Goal: Transaction & Acquisition: Purchase product/service

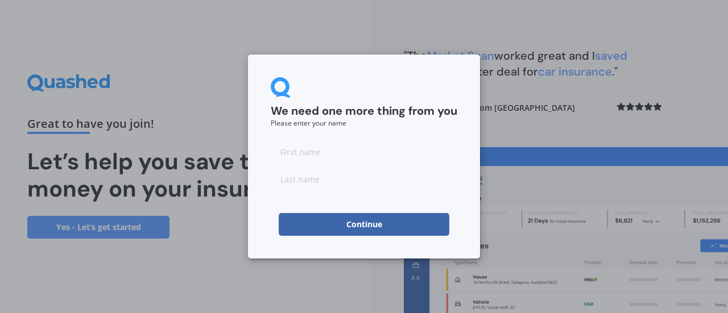
click at [297, 151] on input at bounding box center [364, 151] width 186 height 23
type input "[PERSON_NAME]"
click at [333, 181] on input at bounding box center [364, 179] width 186 height 23
type input "Hussain"
click at [371, 220] on button "Continue" at bounding box center [364, 224] width 171 height 23
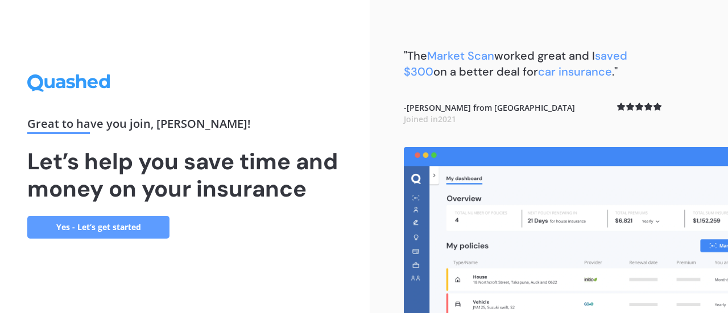
click at [106, 227] on link "Yes - Let’s get started" at bounding box center [98, 227] width 142 height 23
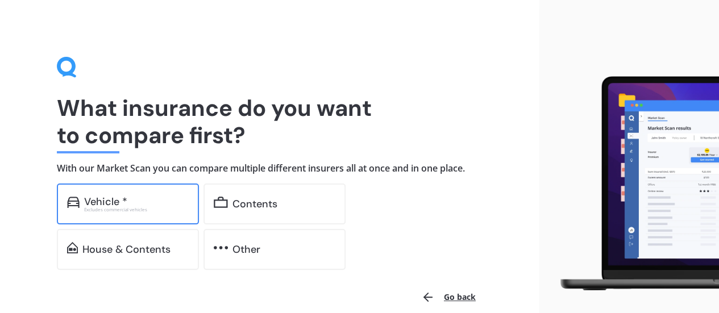
click at [124, 200] on div "Vehicle *" at bounding box center [105, 201] width 43 height 11
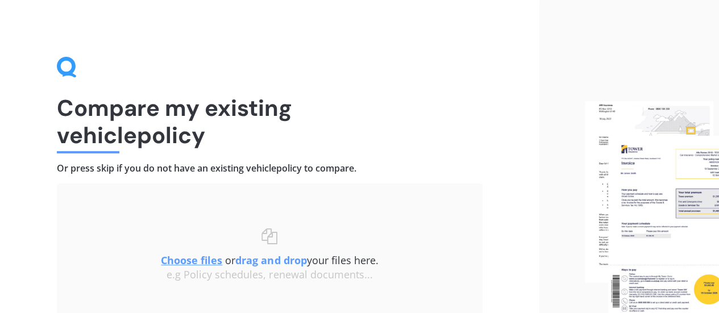
click at [191, 260] on u "Choose files" at bounding box center [191, 261] width 61 height 14
click at [192, 261] on u "Choose files" at bounding box center [191, 261] width 61 height 14
click at [277, 263] on b "drag and drop" at bounding box center [270, 261] width 71 height 14
click at [284, 276] on div "e.g Policy schedules, renewal documents..." at bounding box center [270, 275] width 380 height 13
click at [263, 258] on b "drag and drop" at bounding box center [270, 263] width 71 height 14
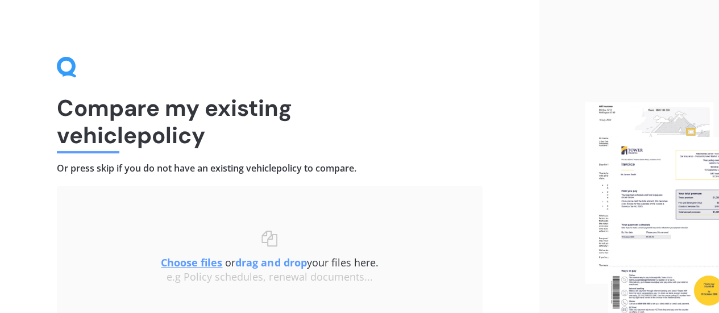
scroll to position [107, 0]
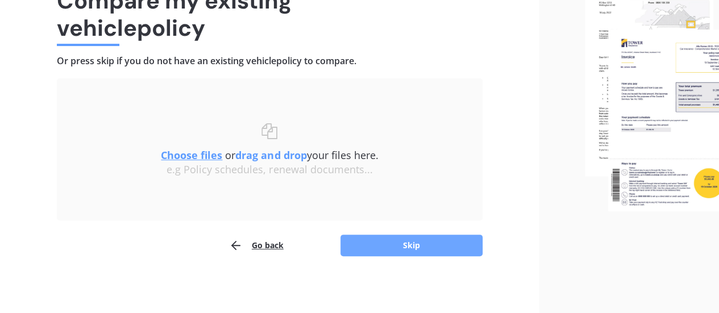
click at [406, 237] on button "Skip" at bounding box center [411, 246] width 142 height 22
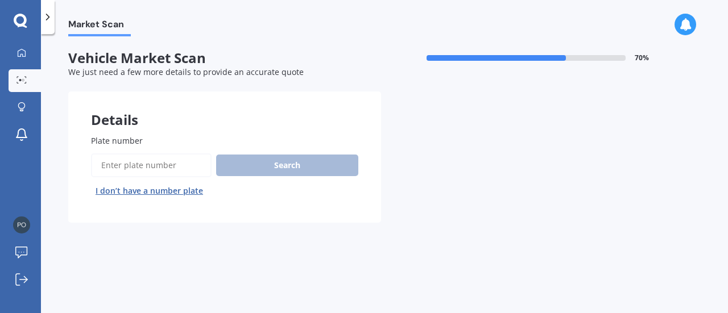
click at [134, 168] on input "Plate number" at bounding box center [151, 165] width 121 height 24
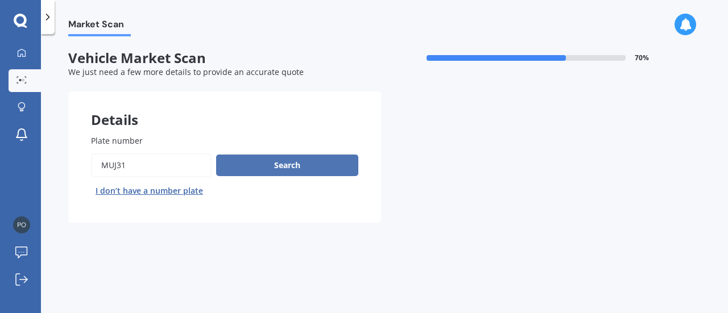
type input "MUJ31"
click at [292, 165] on button "Search" at bounding box center [287, 166] width 142 height 22
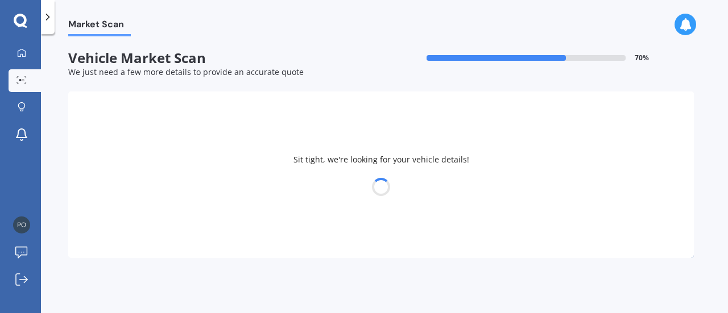
select select "TOYOTA"
select select "PRIUS"
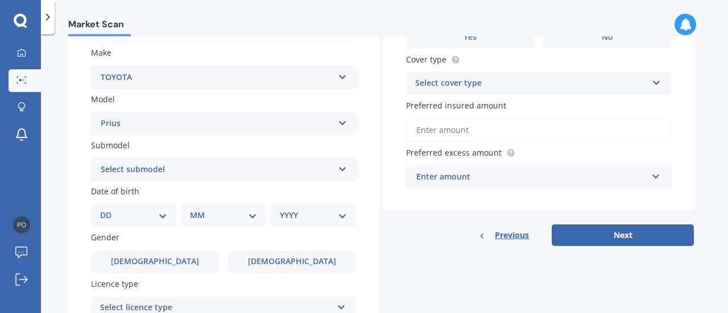
scroll to position [206, 0]
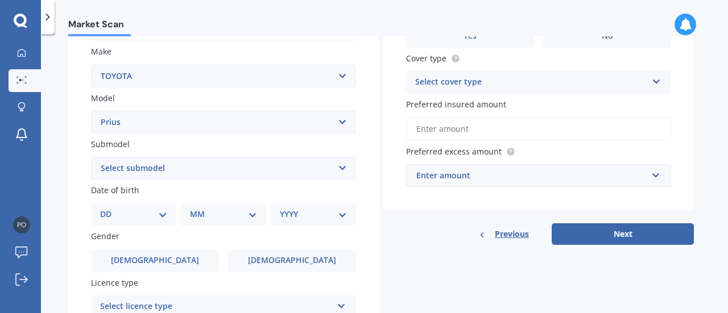
click at [344, 164] on select "Select submodel (All other) Hybrid" at bounding box center [223, 168] width 265 height 23
select select "HYBRID"
click at [91, 157] on select "Select submodel (All other) Hybrid" at bounding box center [223, 168] width 265 height 23
click at [342, 120] on select "Select model 4 Runner 86 [PERSON_NAME] Alphard Altezza Aqua Aristo Aurion Auris…" at bounding box center [223, 122] width 265 height 23
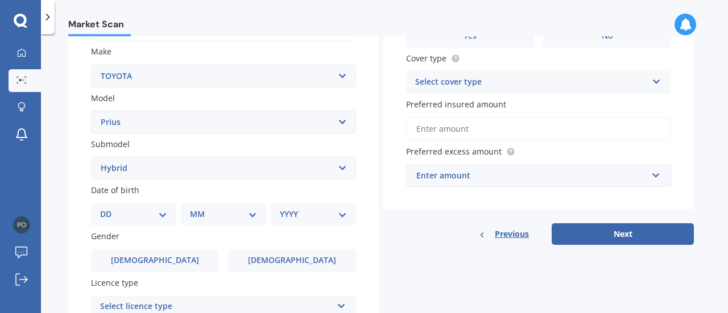
click at [340, 122] on select "Select model 4 Runner 86 [PERSON_NAME] Alphard Altezza Aqua Aristo Aurion Auris…" at bounding box center [223, 122] width 265 height 23
click at [59, 187] on div "Market Scan Vehicle Market Scan 70 % We just need a few more details to provide…" at bounding box center [384, 175] width 687 height 279
click at [161, 211] on select "DD 01 02 03 04 05 06 07 08 09 10 11 12 13 14 15 16 17 18 19 20 21 22 23 24 25 2…" at bounding box center [133, 214] width 67 height 13
select select "09"
click at [109, 209] on select "DD 01 02 03 04 05 06 07 08 09 10 11 12 13 14 15 16 17 18 19 20 21 22 23 24 25 2…" at bounding box center [133, 214] width 67 height 13
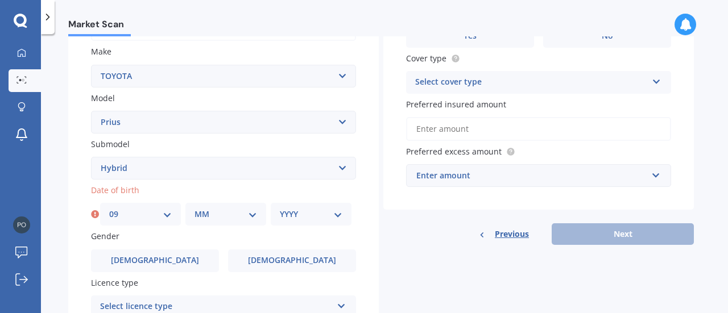
click at [257, 216] on div "MM 01 02 03 04 05 06 07 08 09 10 11 12" at bounding box center [225, 214] width 81 height 23
click at [252, 215] on select "MM 01 02 03 04 05 06 07 08 09 10 11 12" at bounding box center [225, 214] width 63 height 13
select select "07"
click at [194, 209] on select "MM 01 02 03 04 05 06 07 08 09 10 11 12" at bounding box center [225, 214] width 63 height 13
click at [342, 215] on div "YYYY 2025 2024 2023 2022 2021 2020 2019 2018 2017 2016 2015 2014 2013 2012 2011…" at bounding box center [311, 214] width 81 height 23
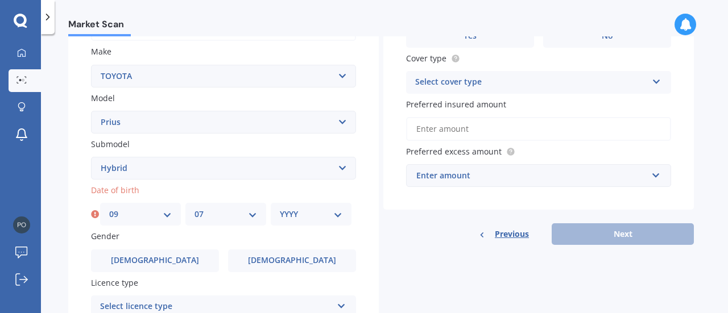
click at [335, 214] on select "YYYY 2025 2024 2023 2022 2021 2020 2019 2018 2017 2016 2015 2014 2013 2012 2011…" at bounding box center [311, 214] width 63 height 13
select select "1971"
click at [280, 209] on select "YYYY 2025 2024 2023 2022 2021 2020 2019 2018 2017 2016 2015 2014 2013 2012 2011…" at bounding box center [311, 214] width 63 height 13
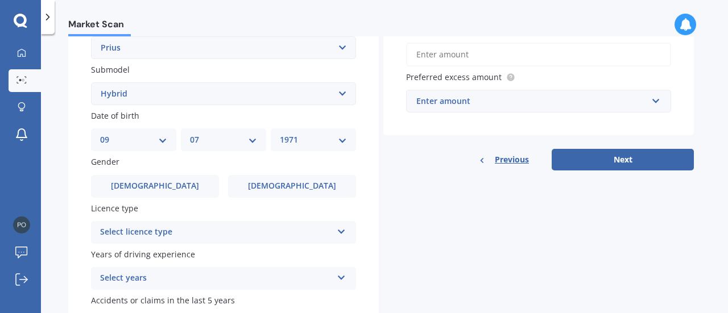
scroll to position [281, 0]
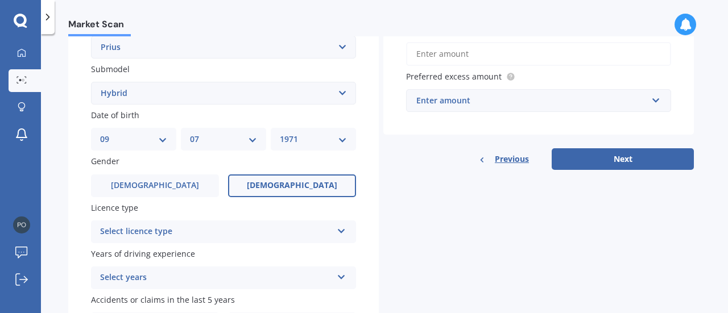
click at [305, 190] on span "[DEMOGRAPHIC_DATA]" at bounding box center [292, 186] width 90 height 10
click at [0, 0] on input "[DEMOGRAPHIC_DATA]" at bounding box center [0, 0] width 0 height 0
click at [342, 231] on icon at bounding box center [342, 229] width 10 height 8
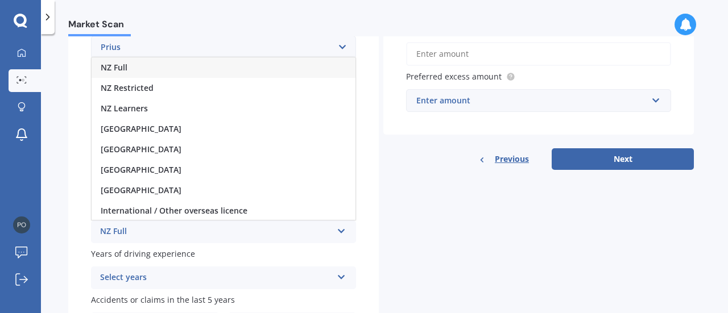
click at [117, 229] on div "NZ Full" at bounding box center [216, 232] width 232 height 14
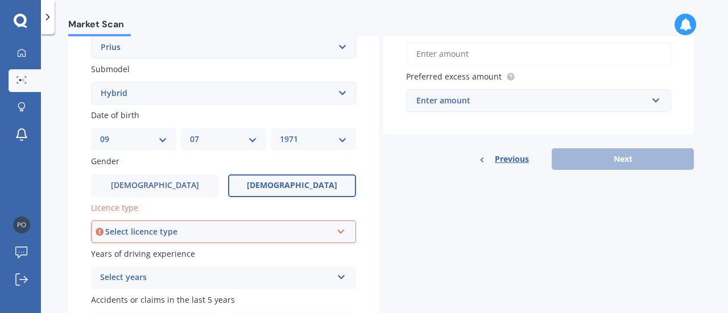
click at [344, 229] on icon at bounding box center [341, 230] width 10 height 8
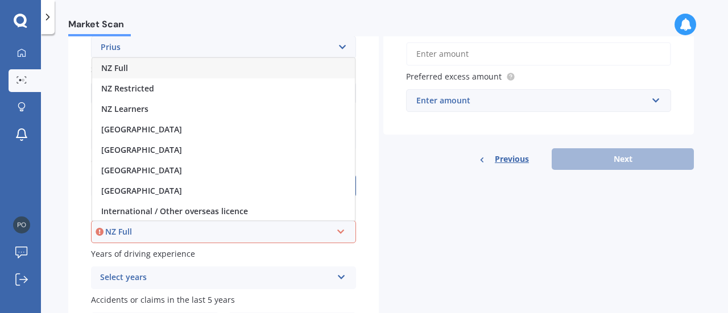
click at [121, 69] on span "NZ Full" at bounding box center [114, 68] width 27 height 11
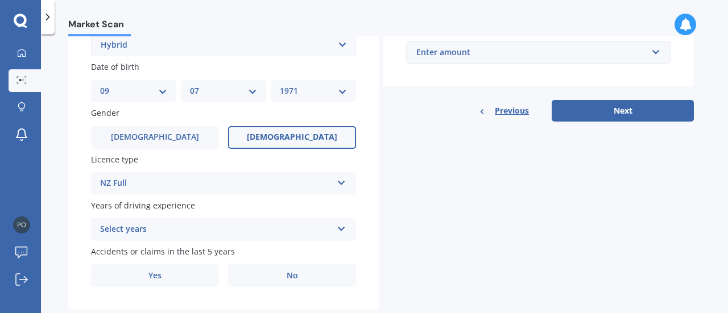
scroll to position [358, 0]
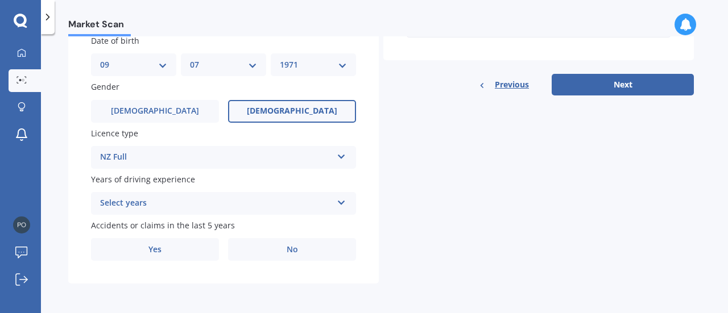
click at [340, 203] on icon at bounding box center [342, 201] width 10 height 8
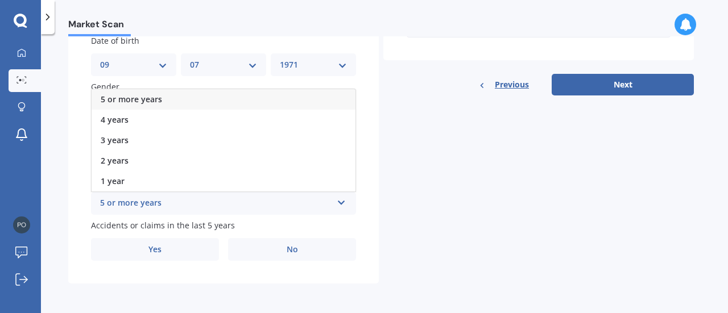
click at [142, 97] on span "5 or more years" at bounding box center [131, 99] width 61 height 11
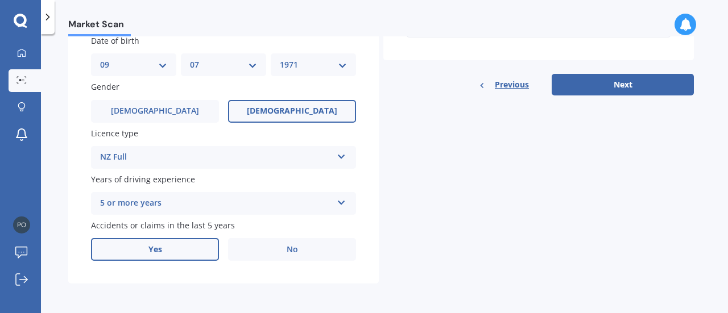
click at [193, 246] on label "Yes" at bounding box center [155, 249] width 128 height 23
click at [0, 0] on input "Yes" at bounding box center [0, 0] width 0 height 0
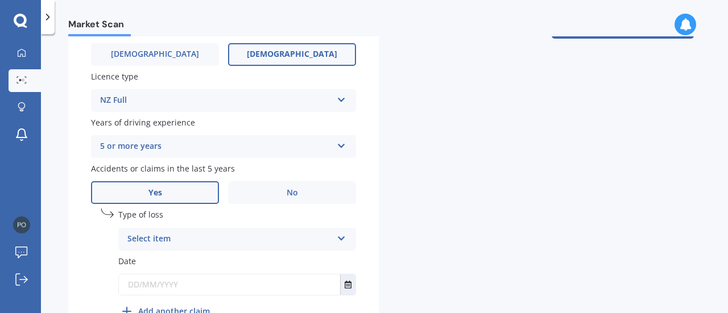
scroll to position [481, 0]
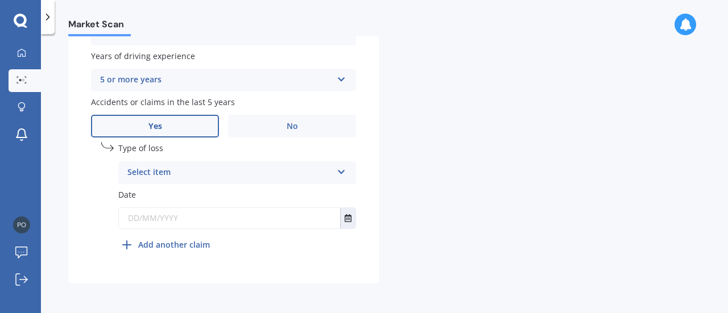
click at [344, 170] on icon at bounding box center [342, 170] width 10 height 8
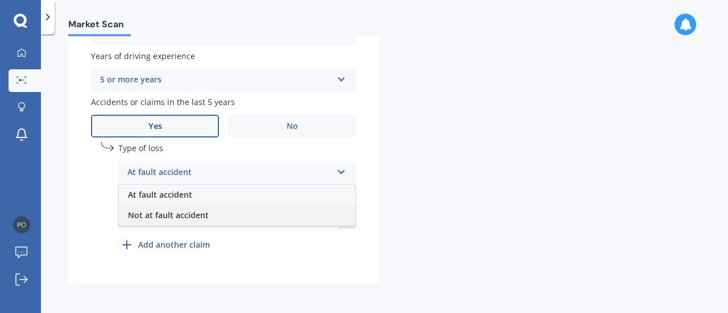
click at [178, 217] on span "Not at fault accident" at bounding box center [168, 215] width 81 height 11
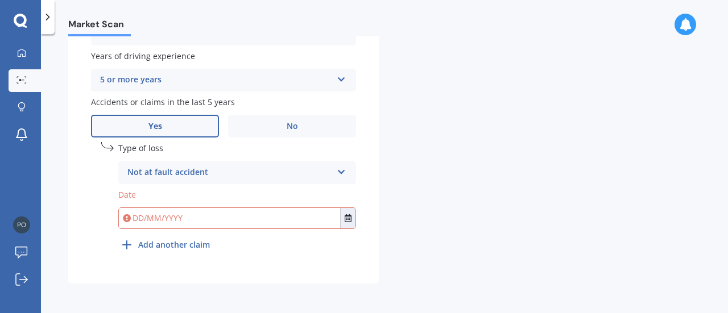
click at [343, 169] on icon at bounding box center [342, 170] width 10 height 8
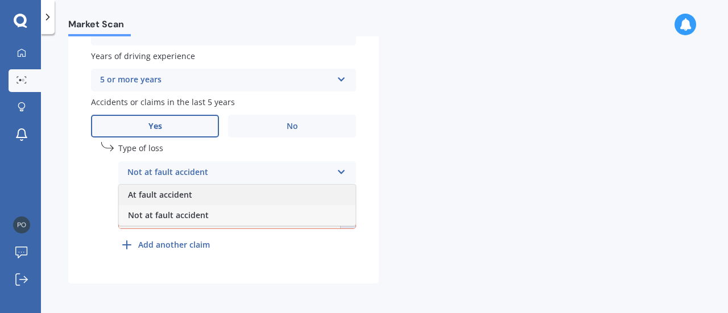
click at [194, 198] on div "At fault accident" at bounding box center [237, 195] width 236 height 20
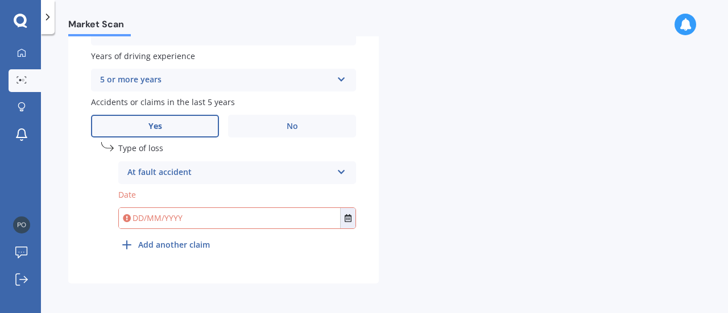
click at [323, 218] on input "text" at bounding box center [229, 218] width 221 height 20
click at [346, 221] on icon "Select date" at bounding box center [347, 218] width 7 height 8
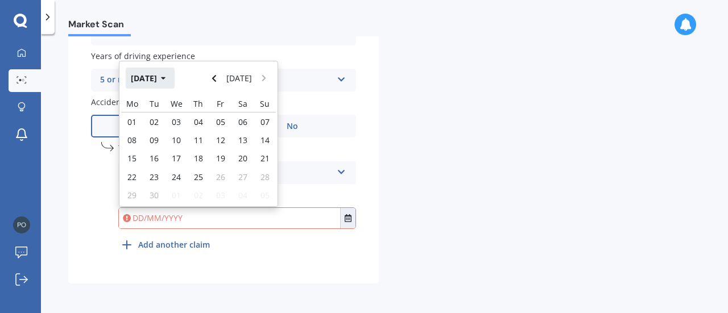
click at [166, 76] on icon "button" at bounding box center [163, 78] width 5 height 8
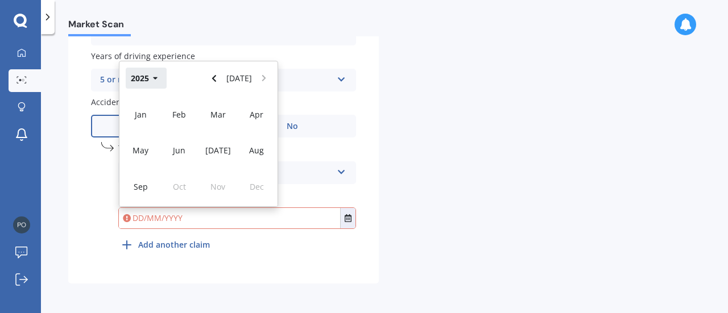
click at [158, 81] on button "2025" at bounding box center [146, 78] width 41 height 20
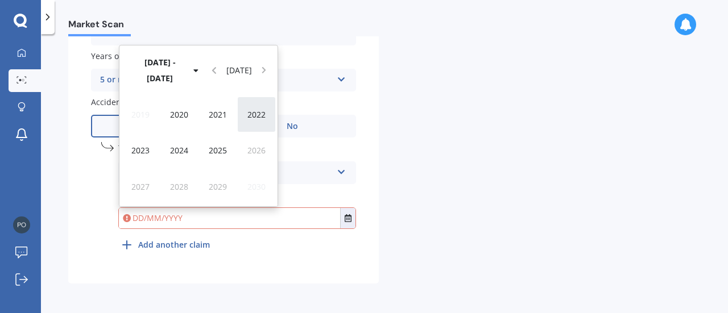
click at [255, 116] on span "2022" at bounding box center [256, 114] width 18 height 11
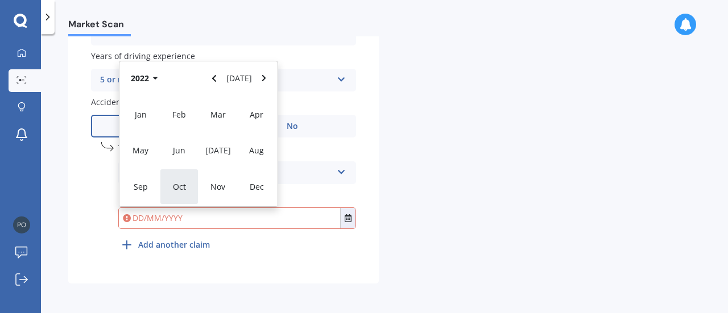
click at [181, 180] on div "Oct" at bounding box center [179, 187] width 39 height 36
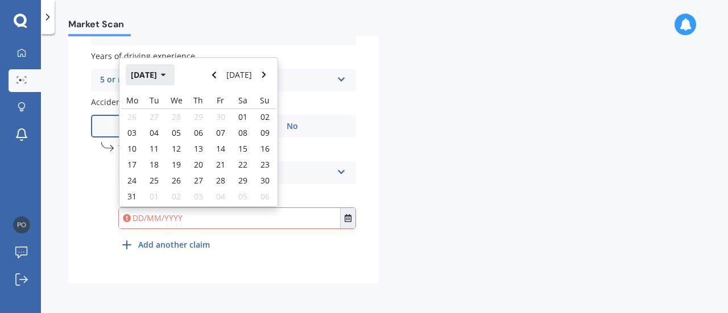
click at [165, 79] on button "[DATE]" at bounding box center [150, 74] width 49 height 20
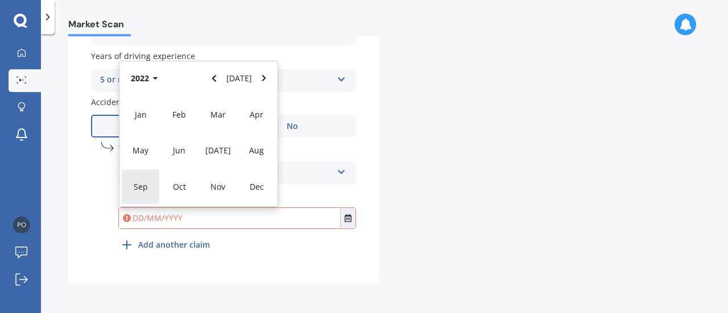
click at [142, 185] on span "Sep" at bounding box center [141, 186] width 14 height 11
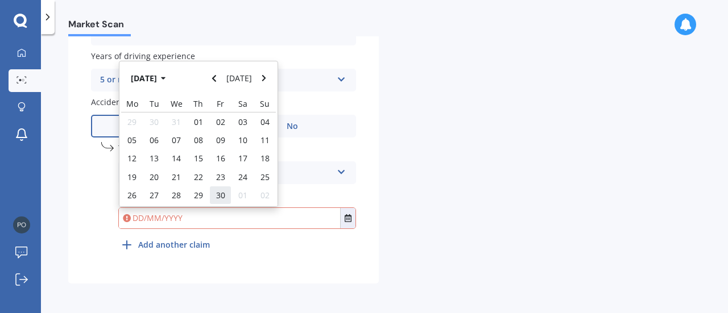
click at [222, 190] on span "30" at bounding box center [220, 195] width 9 height 11
type input "[DATE]"
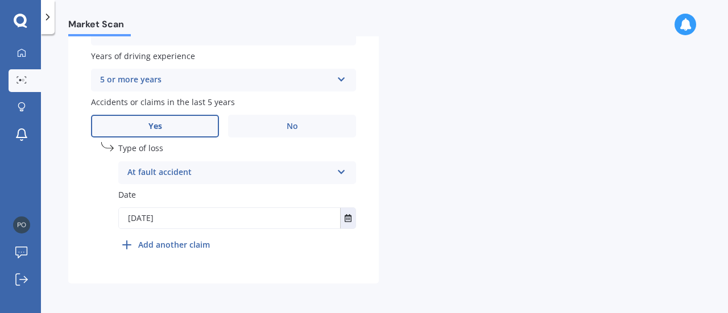
click at [125, 243] on icon at bounding box center [127, 245] width 14 height 14
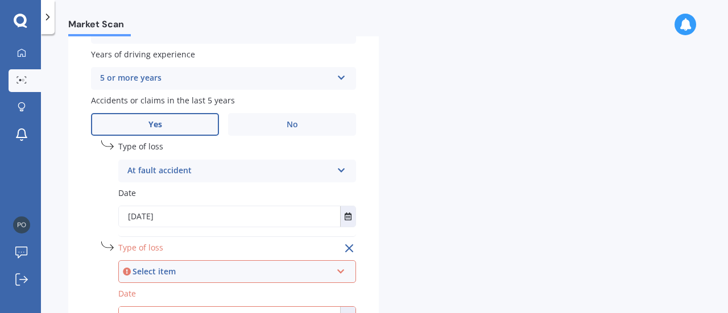
click at [344, 272] on icon at bounding box center [341, 269] width 10 height 8
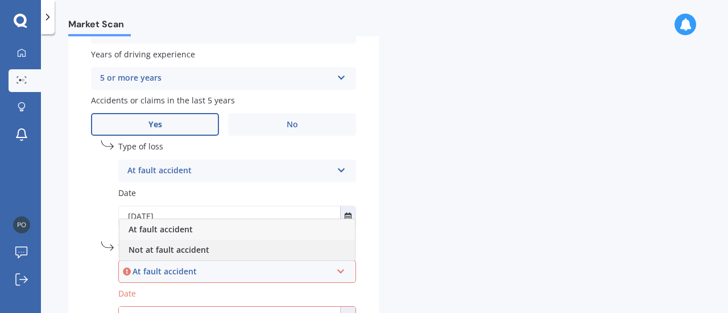
click at [187, 252] on span "Not at fault accident" at bounding box center [168, 249] width 81 height 11
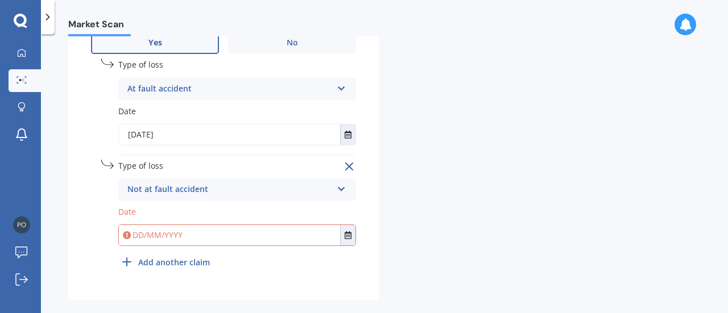
scroll to position [581, 0]
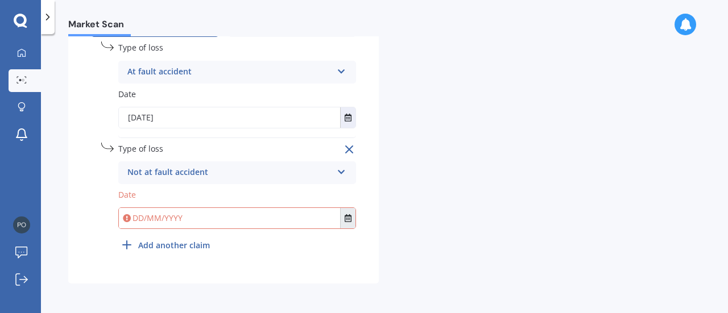
click at [343, 221] on button "Select date" at bounding box center [347, 218] width 15 height 20
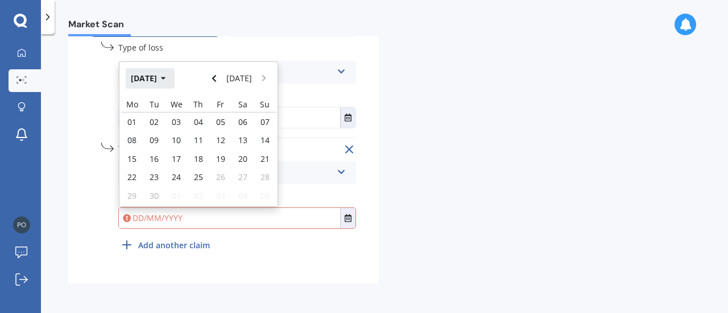
click at [166, 80] on icon "button" at bounding box center [163, 78] width 5 height 8
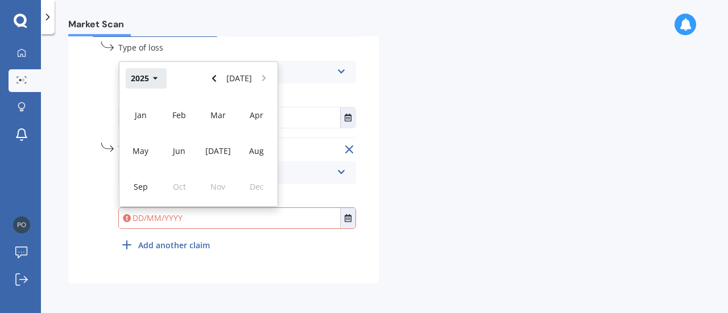
click at [157, 78] on icon "button" at bounding box center [155, 78] width 5 height 8
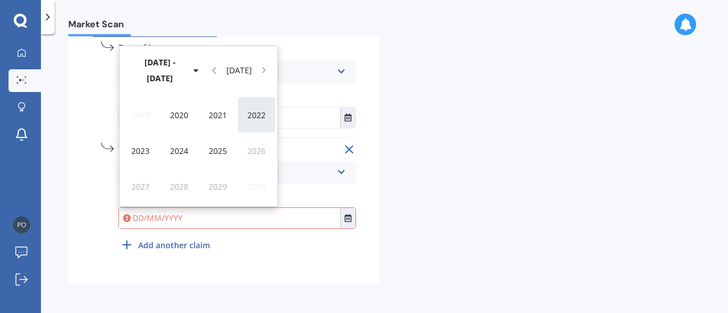
click at [261, 109] on div "2022" at bounding box center [256, 115] width 39 height 36
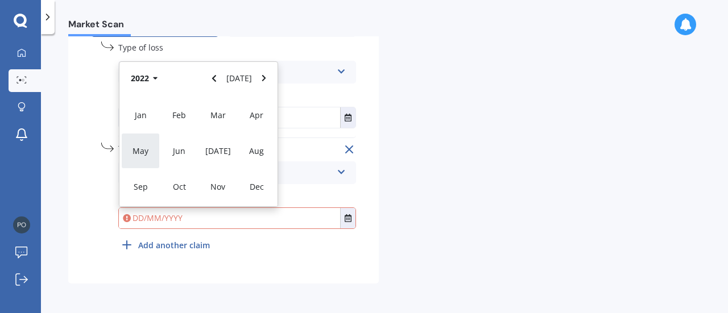
click at [146, 148] on span "May" at bounding box center [140, 151] width 16 height 11
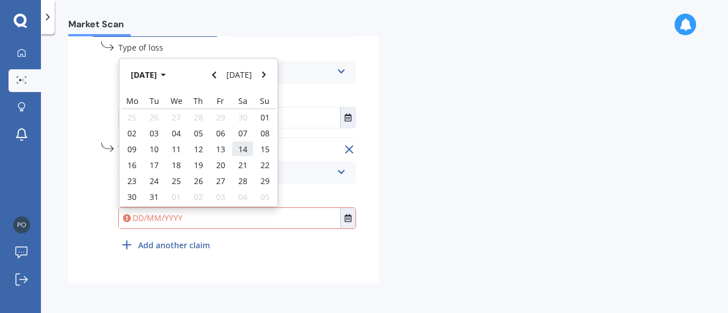
click at [240, 153] on span "14" at bounding box center [242, 149] width 9 height 11
type input "[DATE]"
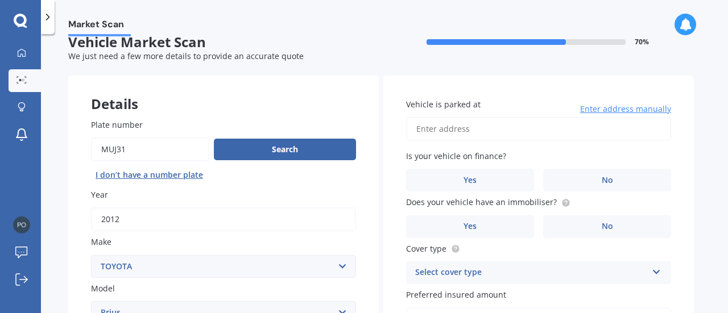
scroll to position [0, 0]
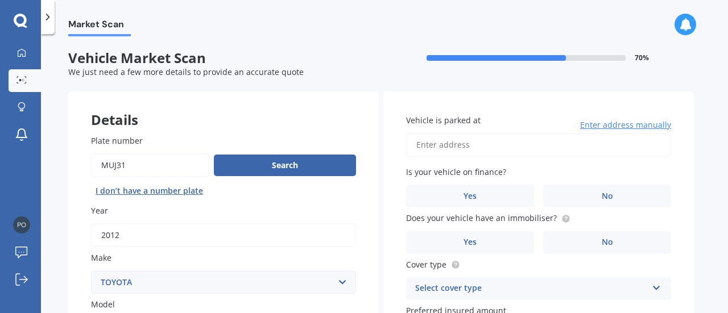
click at [617, 122] on span "Enter address manually" at bounding box center [625, 124] width 91 height 11
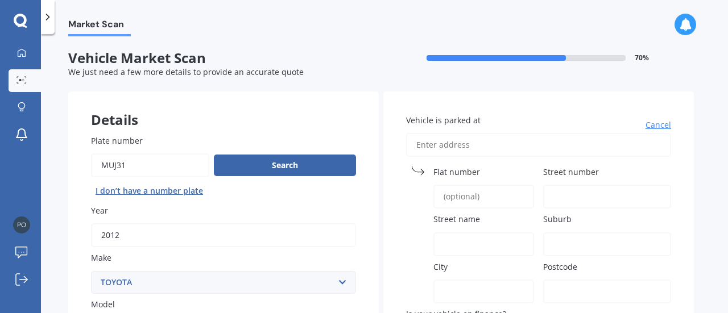
click at [470, 206] on input "Flat number" at bounding box center [483, 197] width 101 height 24
click at [584, 200] on input "Street number" at bounding box center [607, 197] width 128 height 24
type input "120"
click at [483, 240] on input "Street name" at bounding box center [483, 244] width 101 height 24
type input "h"
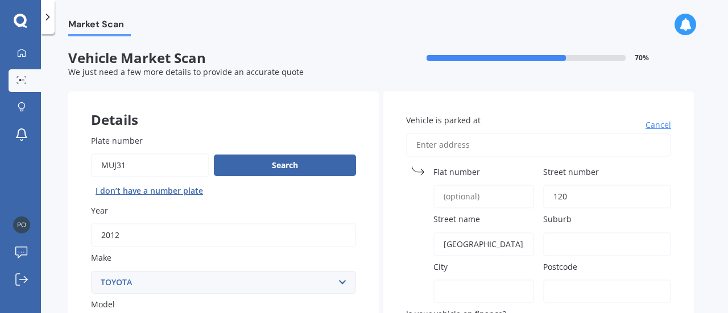
type input "[GEOGRAPHIC_DATA]"
click at [576, 248] on input "Suburb" at bounding box center [607, 244] width 128 height 24
type input "[GEOGRAPHIC_DATA]"
click at [492, 298] on input "City" at bounding box center [483, 292] width 101 height 24
type input "[GEOGRAPHIC_DATA]"
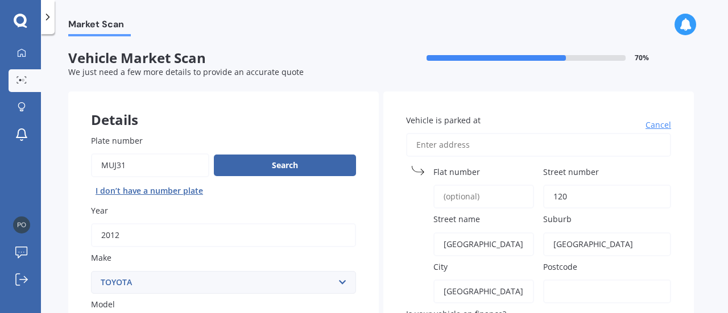
click at [568, 304] on input "Postcode" at bounding box center [607, 292] width 128 height 24
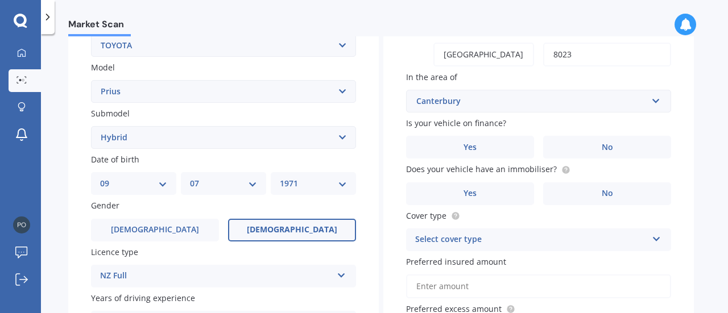
scroll to position [235, 0]
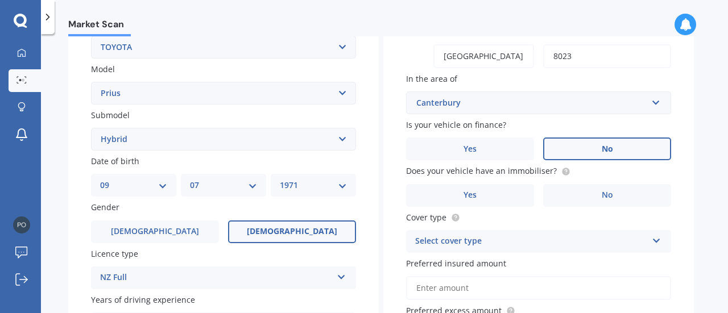
type input "8023"
click at [628, 153] on label "No" at bounding box center [607, 149] width 128 height 23
click at [0, 0] on input "No" at bounding box center [0, 0] width 0 height 0
click at [612, 198] on span "No" at bounding box center [606, 195] width 11 height 10
click at [0, 0] on input "No" at bounding box center [0, 0] width 0 height 0
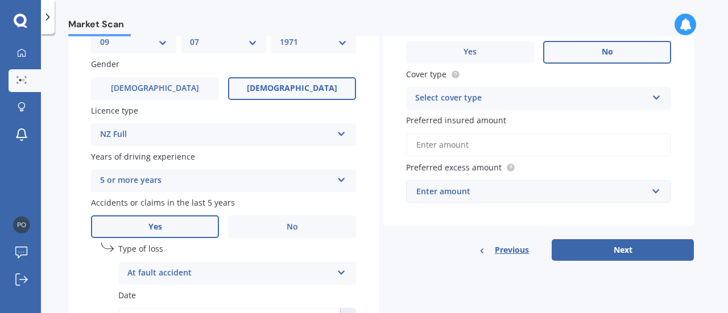
scroll to position [377, 0]
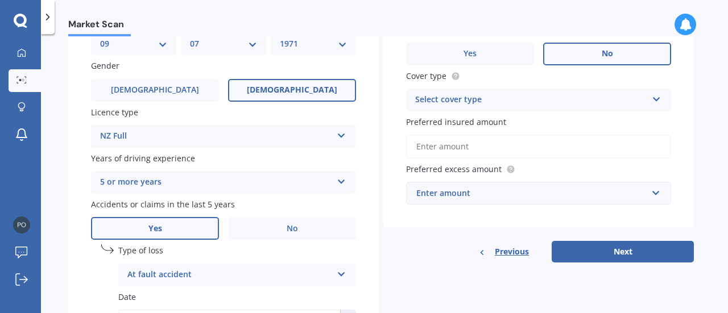
click at [659, 98] on icon at bounding box center [656, 97] width 10 height 8
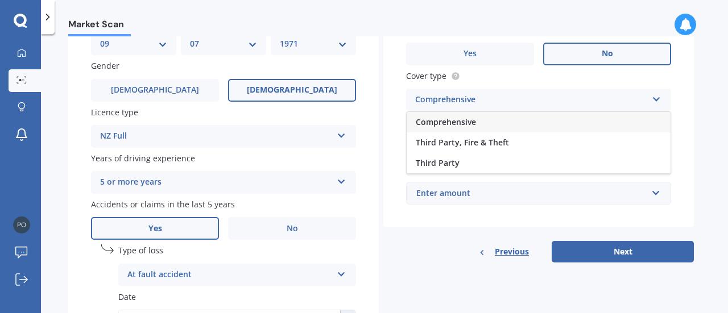
click at [490, 118] on div "Comprehensive" at bounding box center [538, 122] width 264 height 20
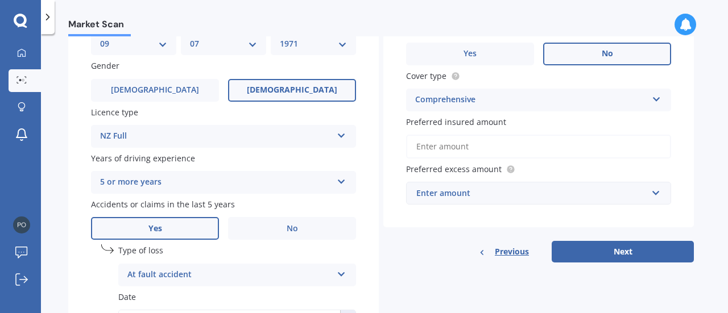
click at [495, 152] on input "Preferred insured amount" at bounding box center [538, 147] width 265 height 24
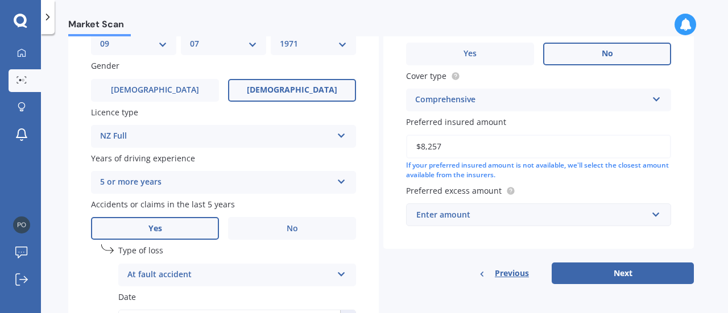
type input "$8,257"
click at [467, 215] on div "Enter amount" at bounding box center [531, 215] width 231 height 13
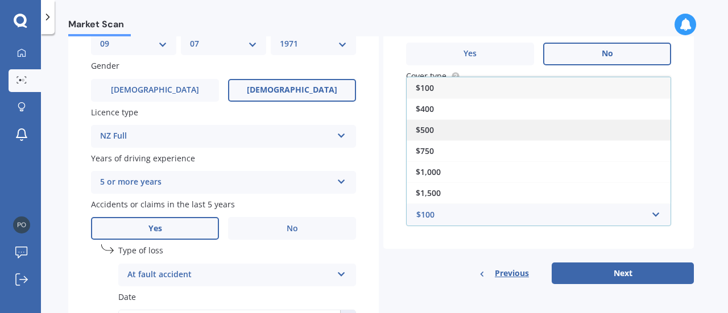
click at [434, 131] on div "$500" at bounding box center [538, 129] width 264 height 21
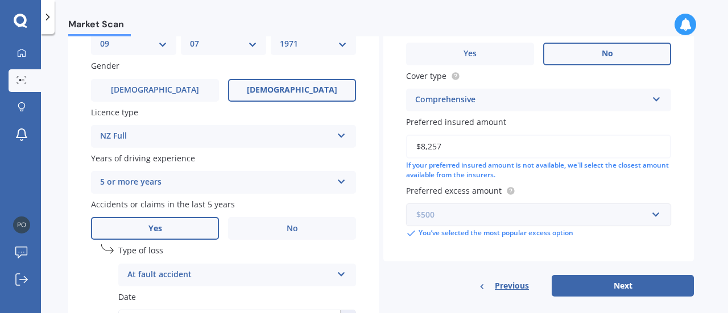
click at [659, 214] on input "text" at bounding box center [534, 215] width 255 height 22
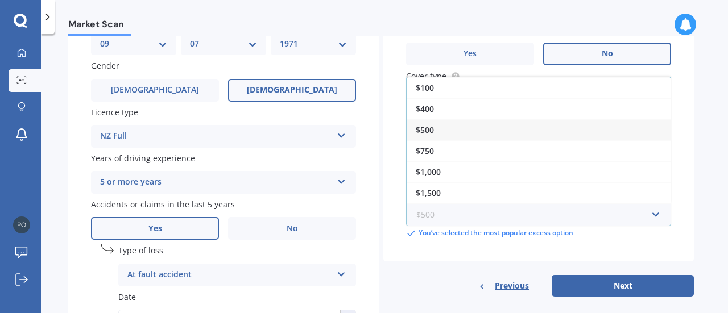
click at [659, 214] on input "text" at bounding box center [534, 215] width 255 height 22
click at [656, 221] on input "text" at bounding box center [534, 215] width 255 height 22
click at [488, 135] on div "$500" at bounding box center [538, 129] width 264 height 21
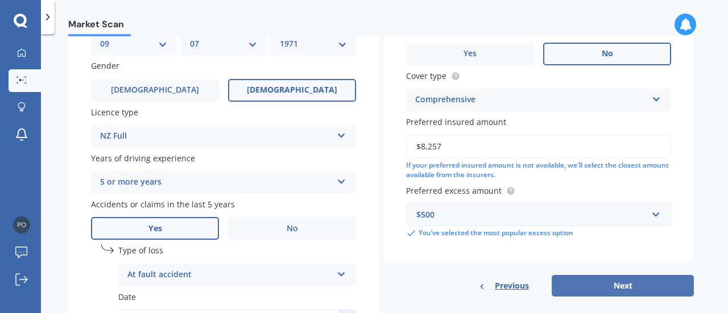
click at [610, 290] on button "Next" at bounding box center [622, 286] width 142 height 22
select select "09"
select select "07"
select select "1971"
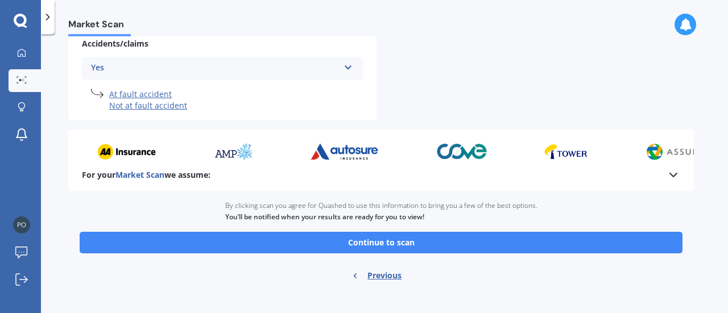
scroll to position [542, 0]
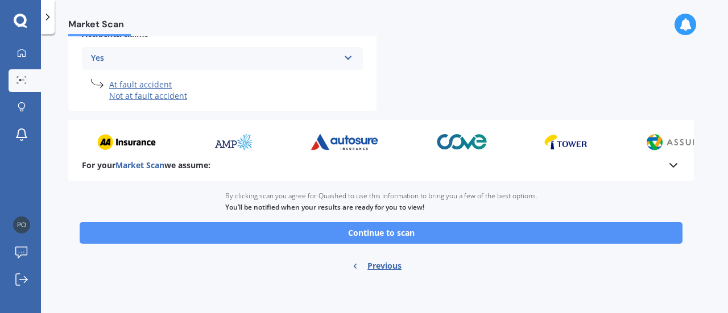
click at [393, 235] on button "Continue to scan" at bounding box center [381, 233] width 603 height 22
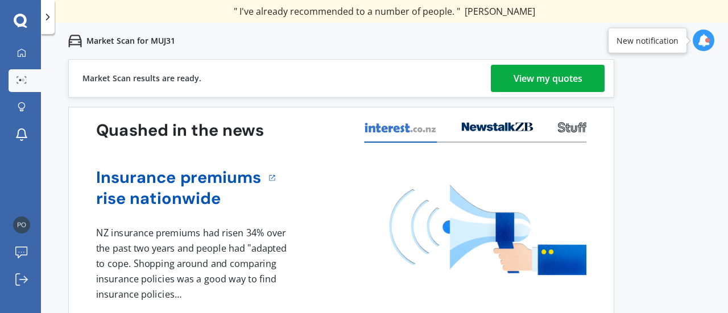
scroll to position [19, 0]
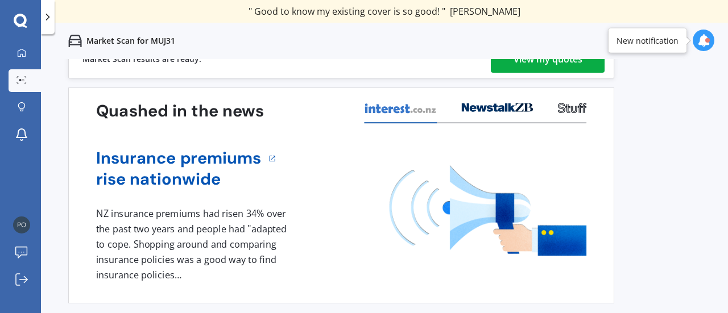
click at [706, 37] on icon at bounding box center [703, 40] width 13 height 13
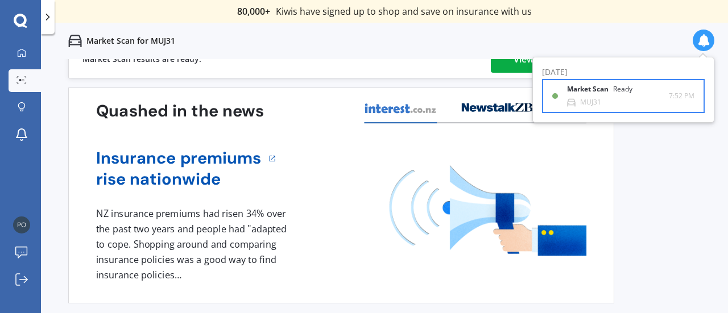
click at [580, 93] on b "Market Scan" at bounding box center [590, 89] width 46 height 8
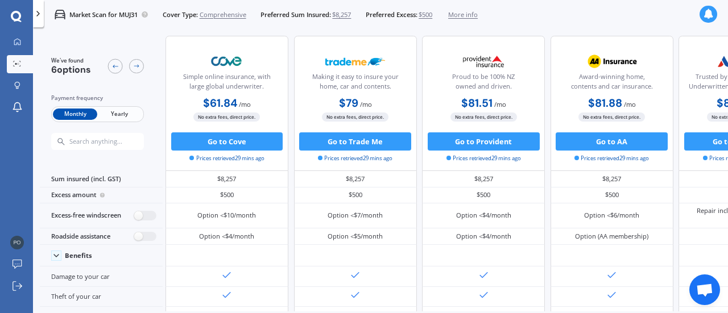
scroll to position [0, 157]
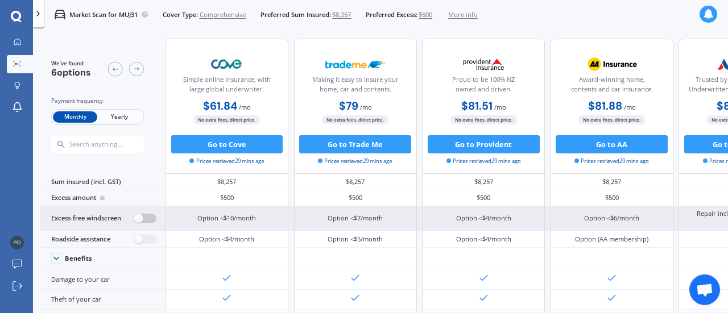
click at [148, 214] on label at bounding box center [145, 219] width 22 height 10
radio input "true"
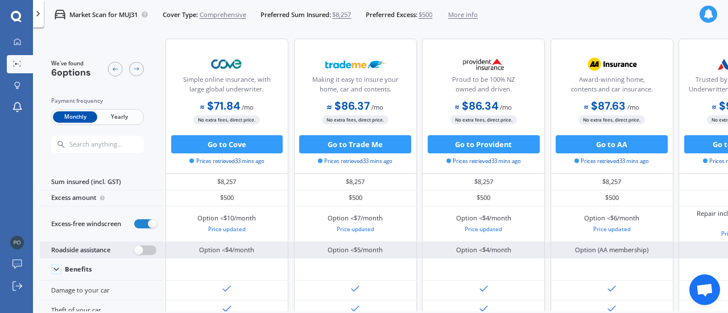
click at [143, 254] on label at bounding box center [145, 251] width 22 height 10
radio input "true"
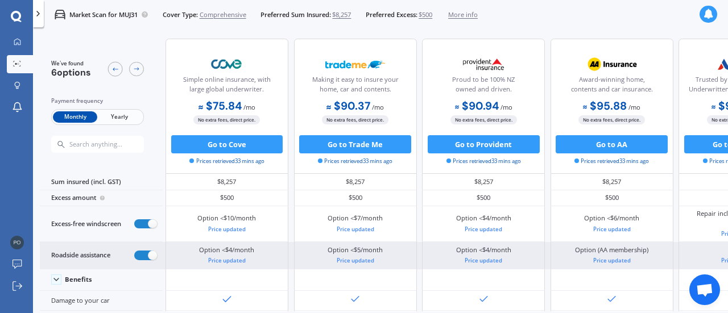
click at [618, 258] on div "Price updated" at bounding box center [611, 260] width 73 height 9
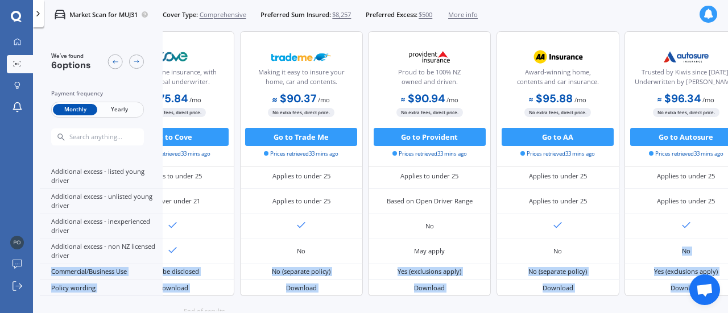
scroll to position [628, 255]
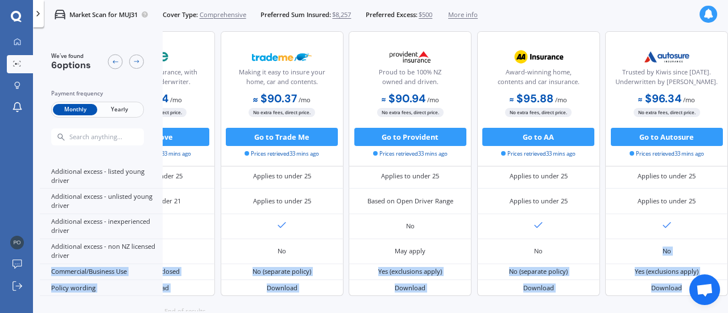
drag, startPoint x: 722, startPoint y: 249, endPoint x: 726, endPoint y: 276, distance: 27.1
click at [726, 276] on div "We've found 6 options Payment frequency Monthly Yearly 💰 Cheapest option NZ ope…" at bounding box center [384, 171] width 688 height 280
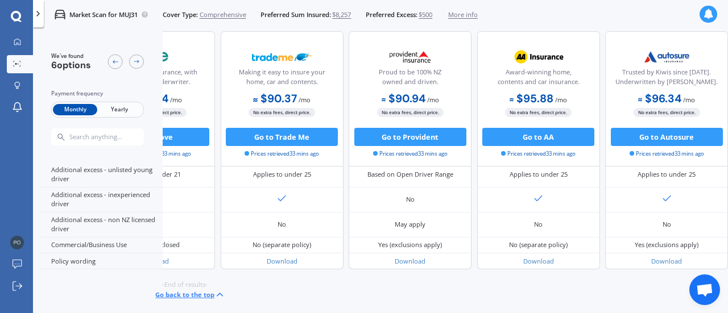
click at [619, 294] on div "We've found 6 options Payment frequency Monthly Yearly 💰 Cheapest option NZ ope…" at bounding box center [384, 171] width 688 height 280
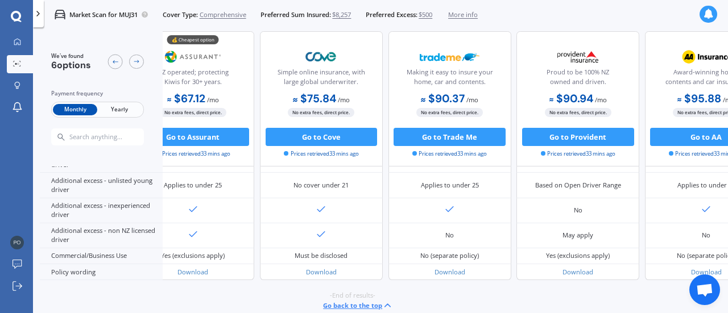
scroll to position [651, 39]
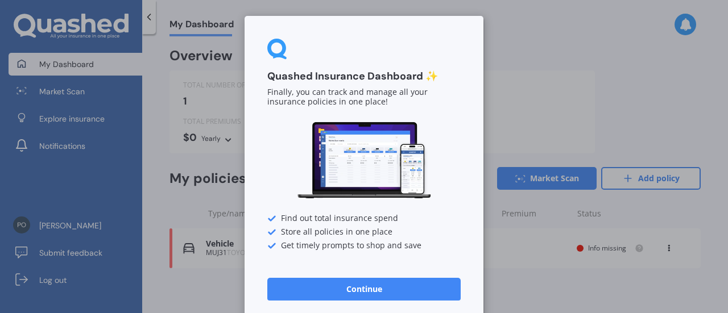
click at [186, 160] on div "Quashed Insurance Dashboard ✨ Finally, you can track and manage all your insura…" at bounding box center [364, 156] width 728 height 313
click at [356, 281] on button "Continue" at bounding box center [363, 289] width 193 height 23
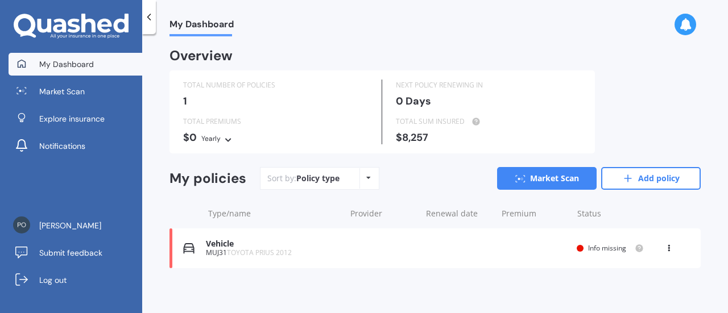
click at [579, 247] on div "Info missing" at bounding box center [609, 248] width 67 height 9
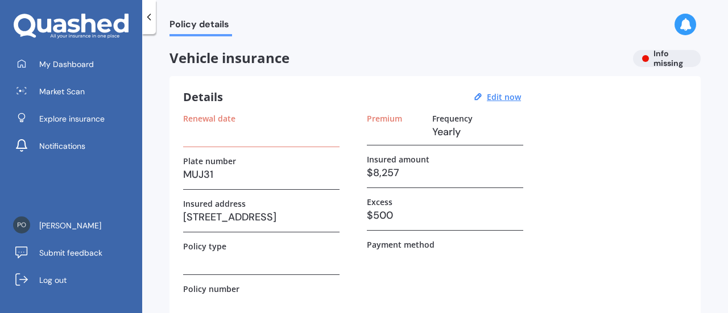
click at [148, 19] on polyline at bounding box center [149, 17] width 3 height 6
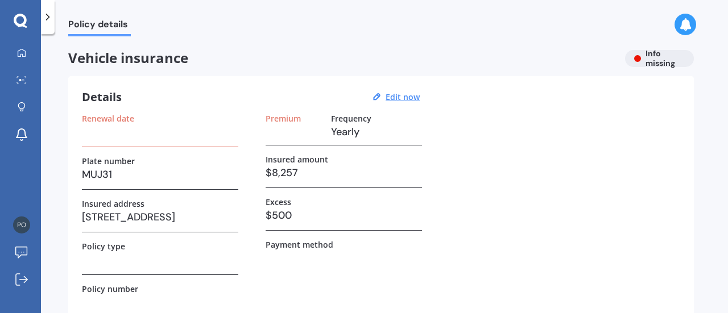
click at [47, 17] on icon at bounding box center [47, 16] width 11 height 11
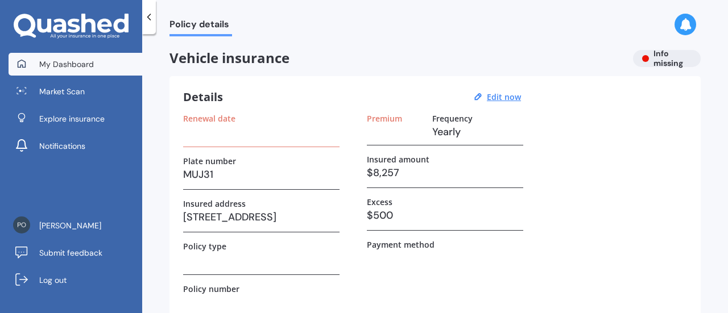
click at [55, 64] on span "My Dashboard" at bounding box center [66, 64] width 55 height 11
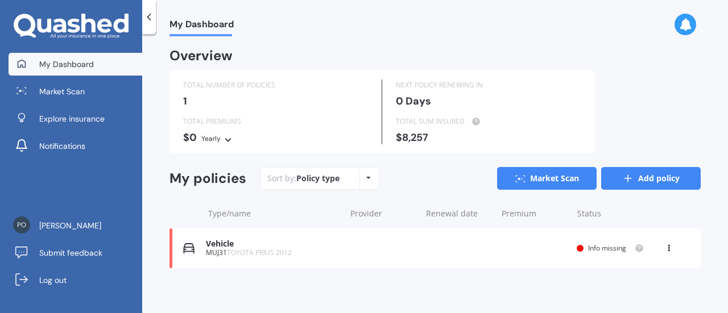
click at [622, 175] on icon at bounding box center [627, 178] width 11 height 11
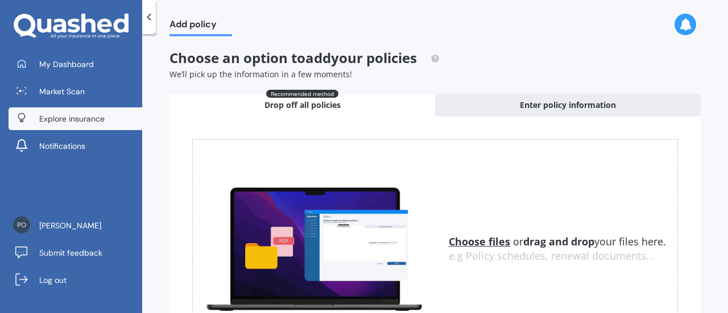
click at [66, 114] on span "Explore insurance" at bounding box center [71, 118] width 65 height 11
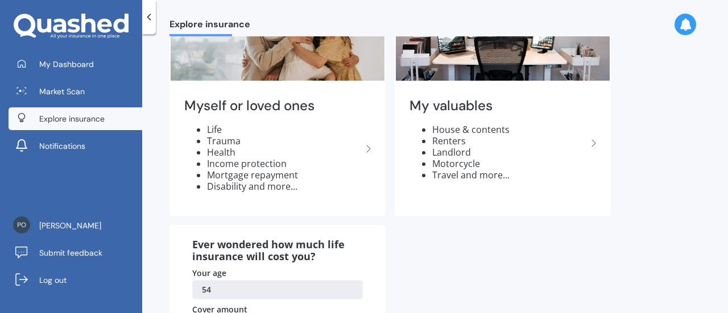
scroll to position [36, 0]
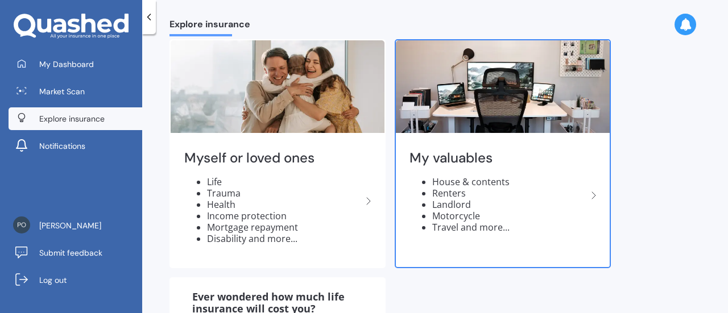
click at [504, 161] on h2 "My valuables" at bounding box center [497, 158] width 177 height 18
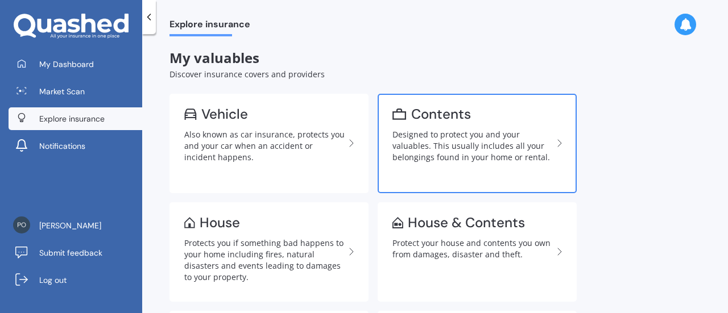
click at [480, 127] on link "Contents Designed to protect you and your valuables. This usually includes all …" at bounding box center [476, 143] width 199 height 99
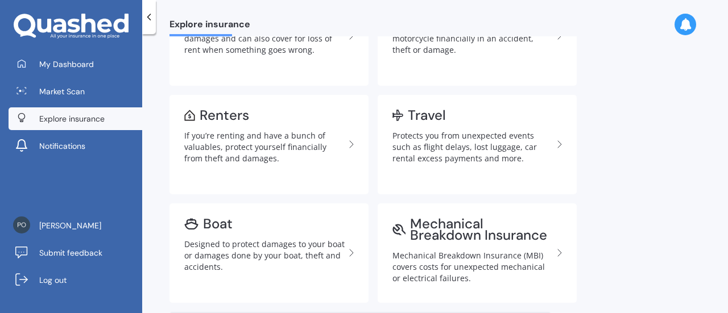
scroll to position [282, 0]
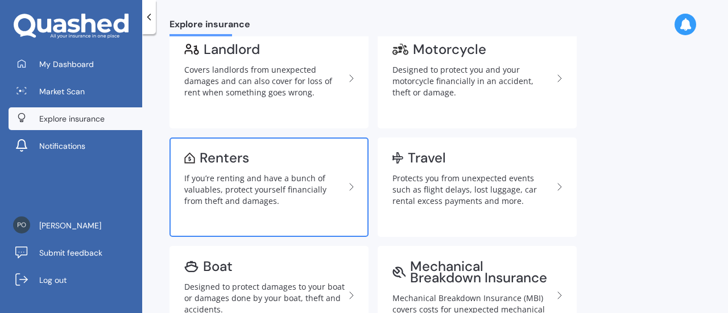
click at [230, 186] on div "If you’re renting and have a bunch of valuables, protect yourself financially f…" at bounding box center [264, 190] width 160 height 34
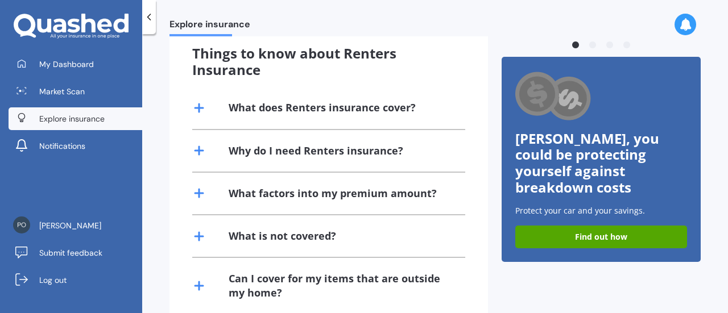
scroll to position [255, 0]
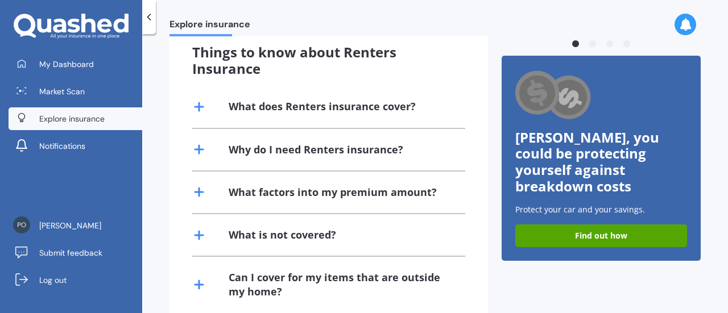
click at [199, 108] on line at bounding box center [199, 107] width 0 height 8
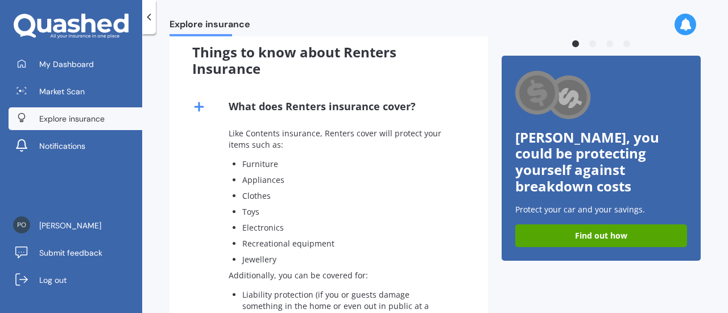
click at [199, 108] on line at bounding box center [199, 107] width 0 height 8
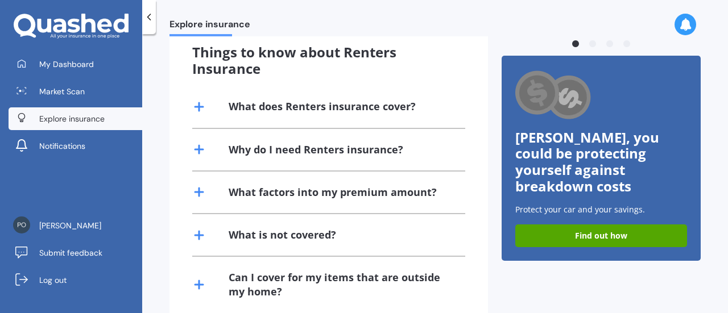
click at [199, 108] on line at bounding box center [199, 107] width 0 height 8
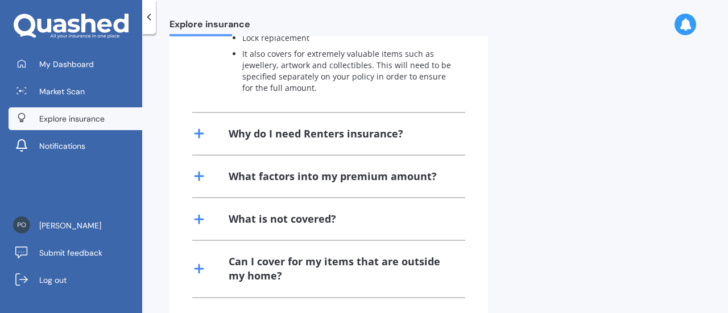
scroll to position [597, 0]
click at [196, 128] on icon at bounding box center [199, 135] width 14 height 14
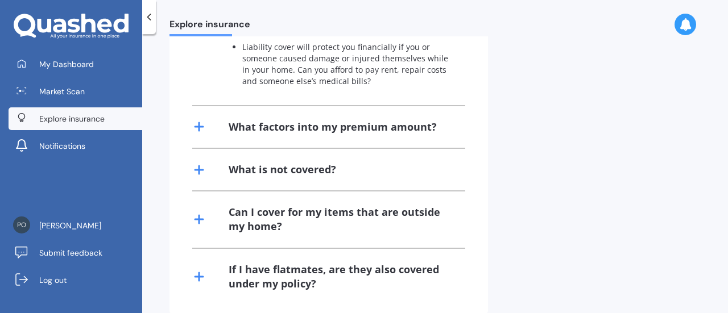
scroll to position [833, 0]
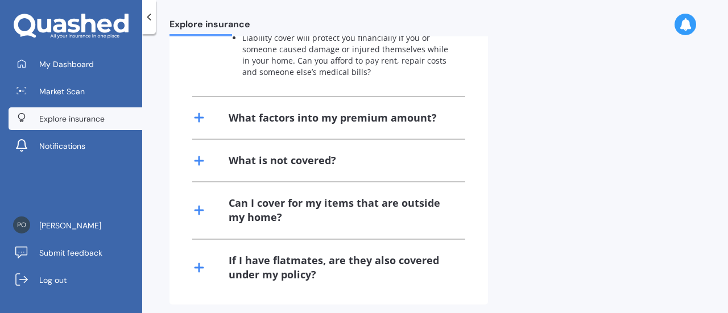
click at [192, 111] on icon at bounding box center [199, 118] width 14 height 14
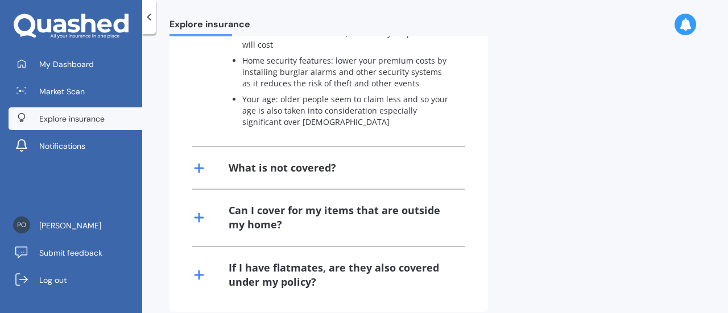
scroll to position [1098, 0]
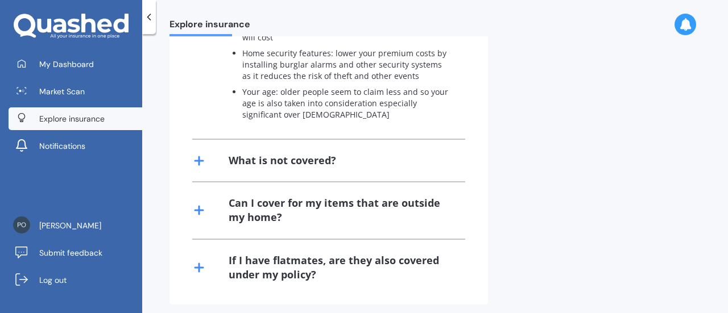
click at [201, 154] on icon at bounding box center [199, 161] width 14 height 14
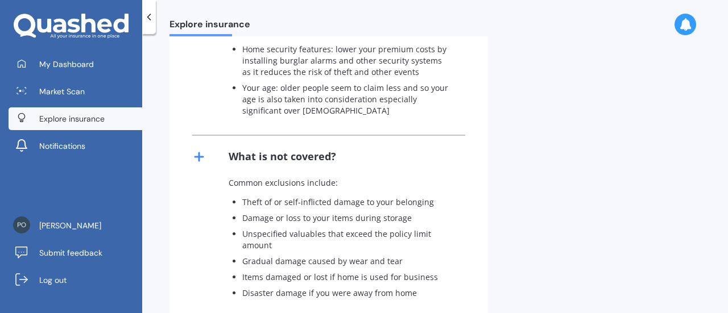
scroll to position [1237, 0]
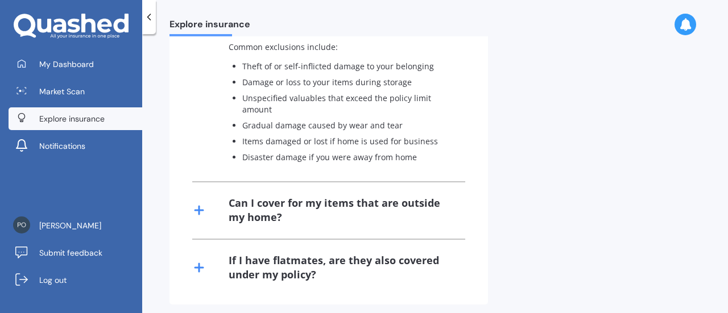
click at [198, 203] on icon at bounding box center [199, 210] width 14 height 14
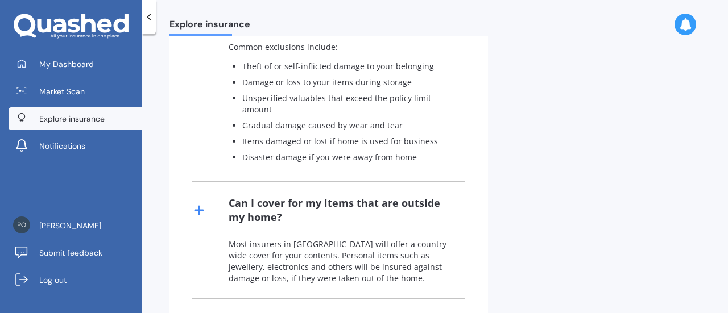
scroll to position [1297, 0]
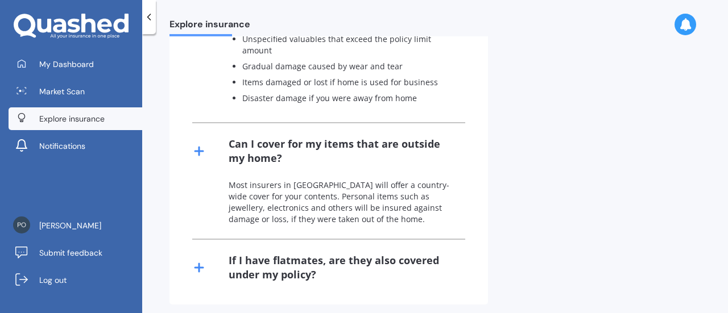
click at [199, 268] on line at bounding box center [199, 268] width 8 height 0
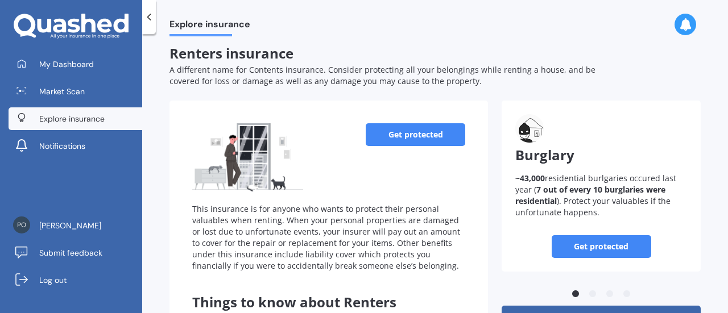
scroll to position [0, 0]
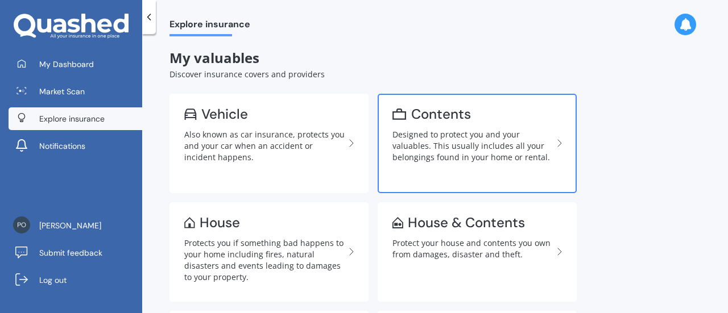
click at [417, 109] on div "Contents" at bounding box center [441, 114] width 60 height 11
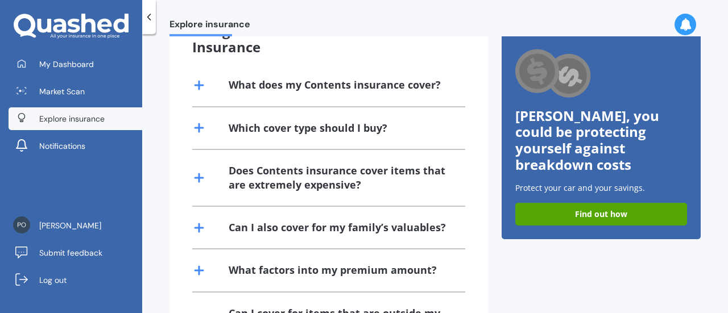
scroll to position [275, 0]
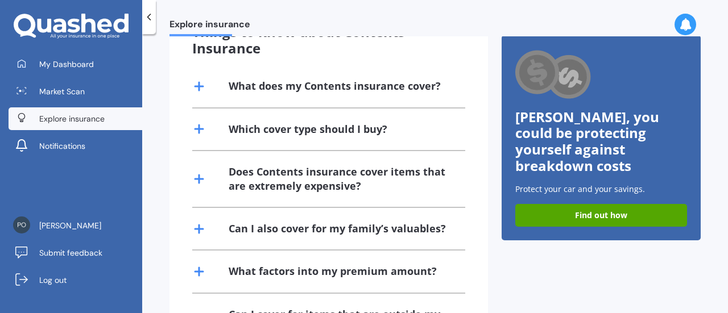
click at [202, 86] on line at bounding box center [199, 86] width 8 height 0
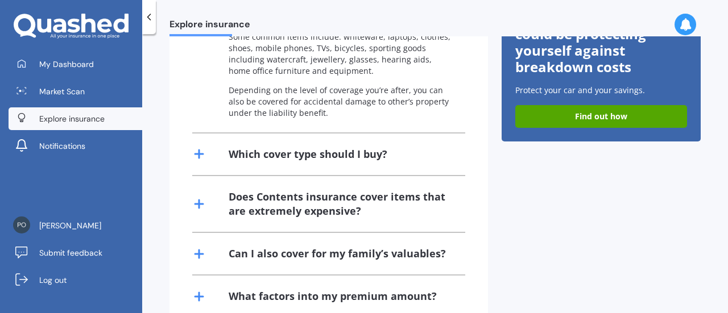
scroll to position [401, 0]
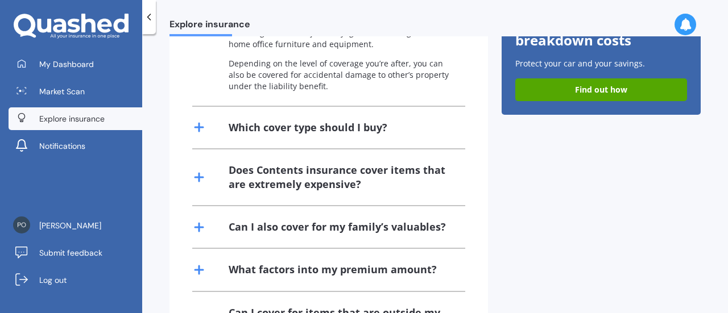
click at [202, 126] on icon at bounding box center [199, 128] width 14 height 14
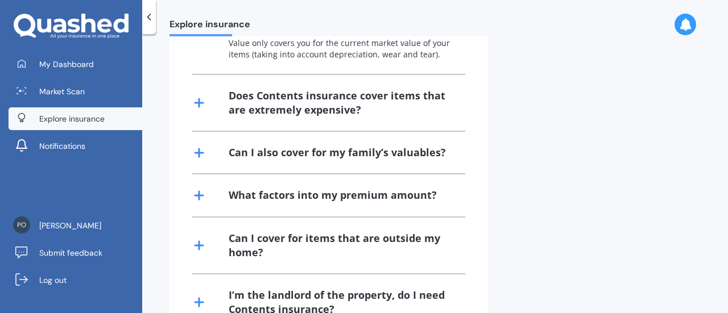
scroll to position [566, 0]
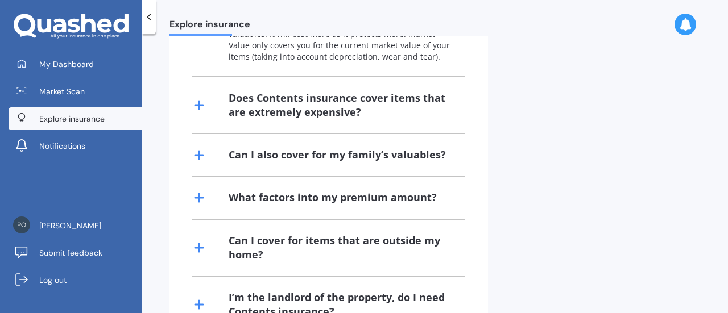
click at [201, 105] on line at bounding box center [199, 105] width 8 height 0
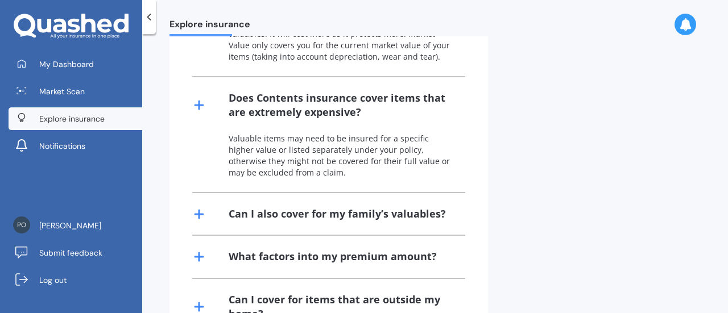
click at [197, 214] on line at bounding box center [199, 214] width 8 height 0
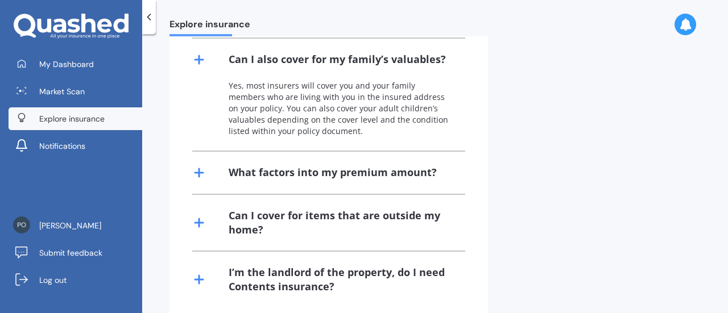
scroll to position [745, 0]
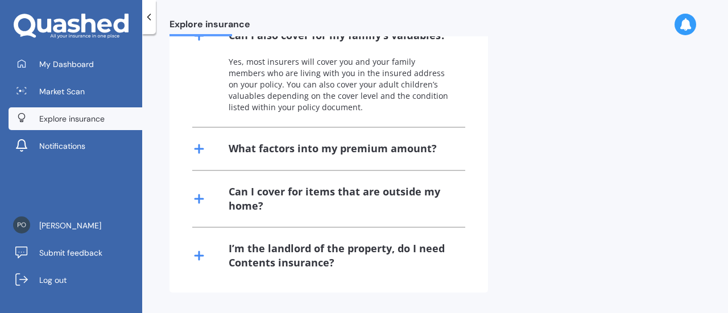
click at [197, 151] on icon at bounding box center [199, 149] width 14 height 14
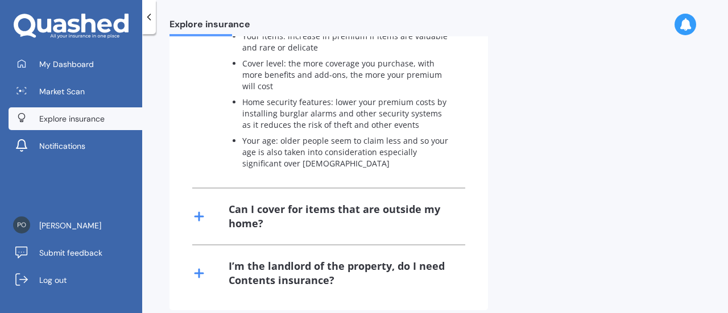
scroll to position [998, 0]
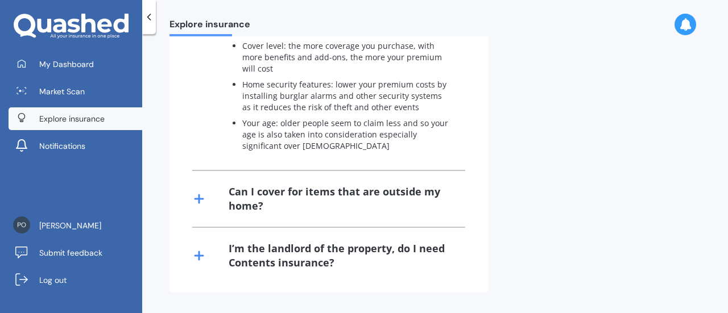
click at [200, 199] on line at bounding box center [199, 199] width 8 height 0
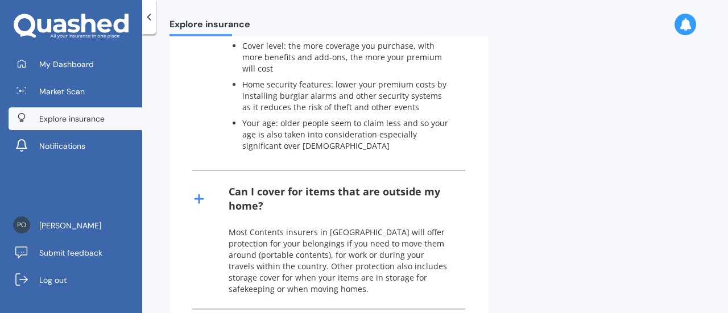
scroll to position [1080, 0]
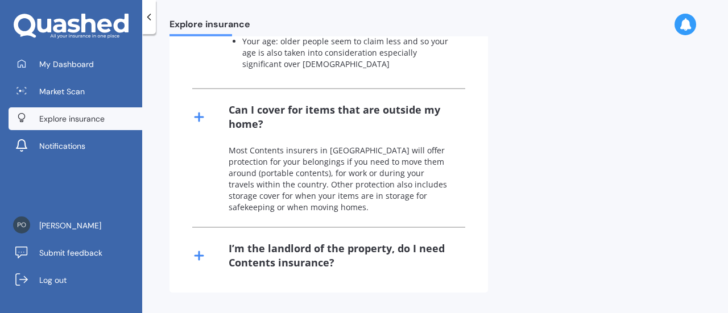
click at [202, 259] on icon at bounding box center [199, 256] width 14 height 14
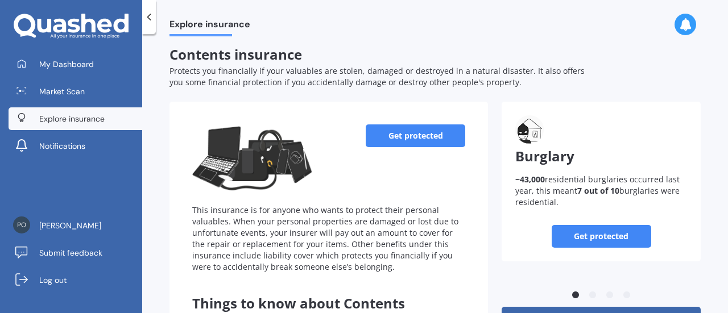
scroll to position [0, 0]
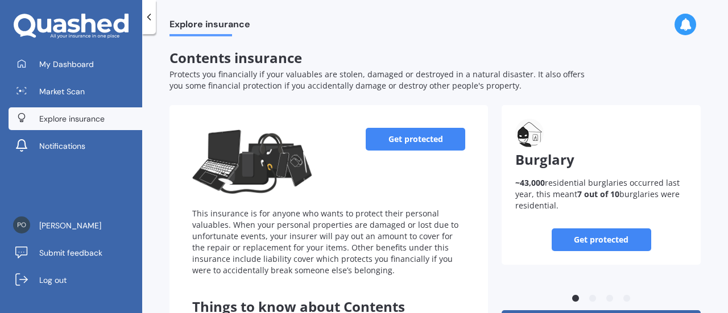
click at [396, 139] on link "Get protected" at bounding box center [414, 139] width 99 height 23
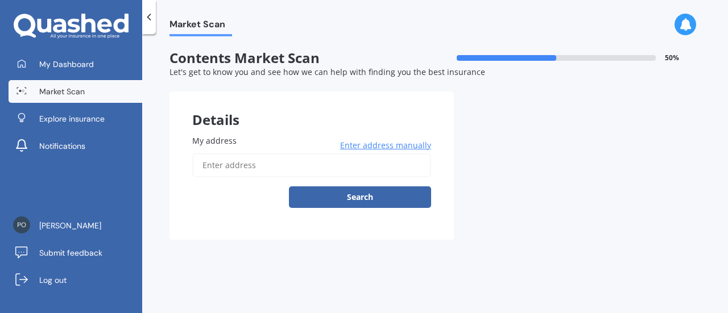
click at [289, 169] on input "My address" at bounding box center [311, 165] width 239 height 24
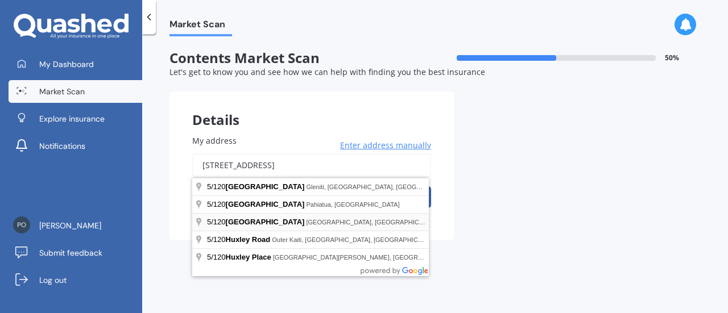
type input "5/120 Huxley Street, Sydenham, Christchurch 8023"
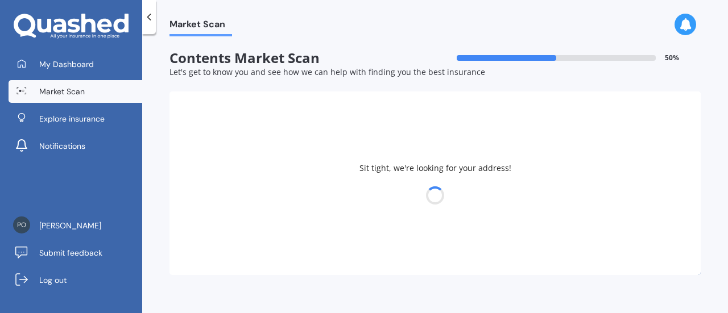
select select "09"
select select "07"
select select "1971"
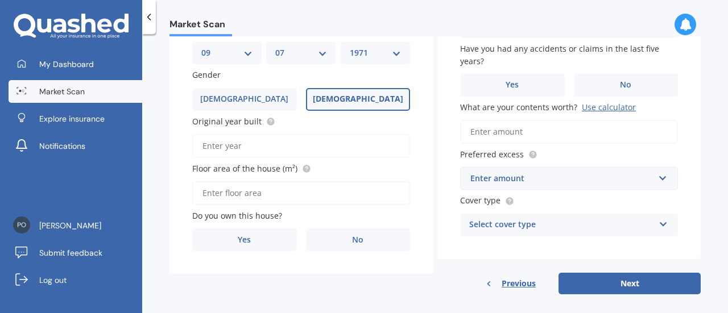
scroll to position [175, 0]
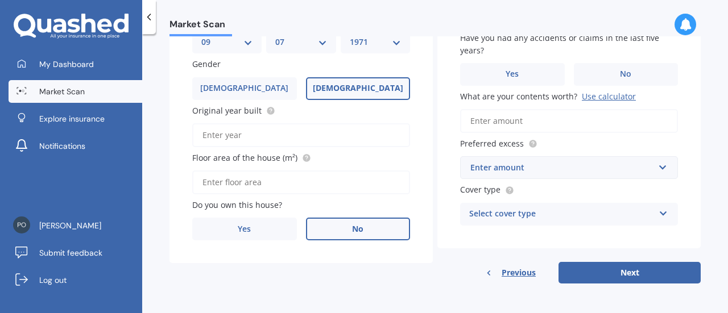
click at [341, 227] on label "No" at bounding box center [358, 229] width 105 height 23
click at [0, 0] on input "No" at bounding box center [0, 0] width 0 height 0
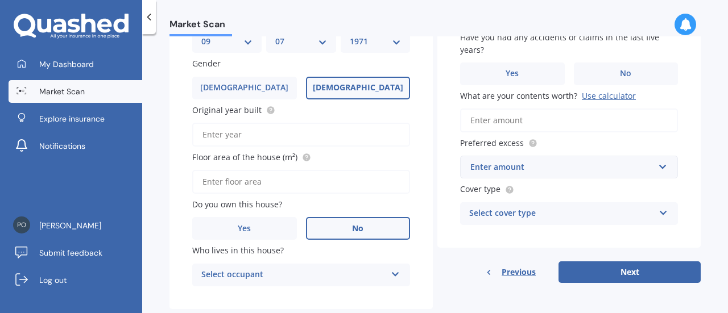
click at [394, 273] on icon at bounding box center [396, 272] width 10 height 8
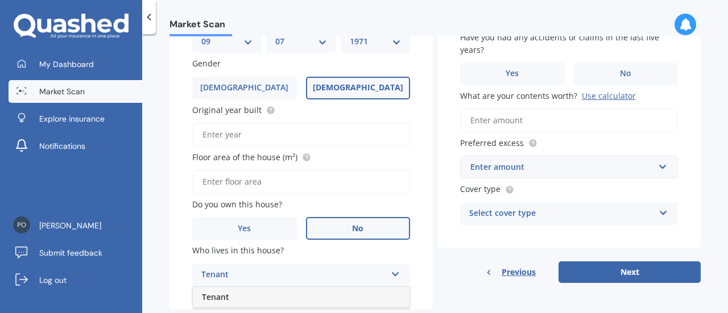
scroll to position [201, 0]
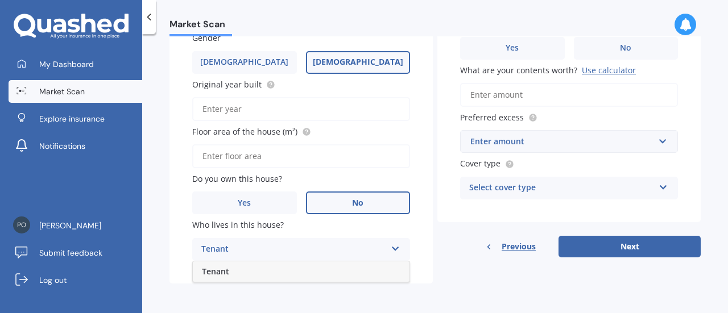
click at [214, 271] on span "Tenant" at bounding box center [215, 271] width 27 height 11
click at [260, 113] on input "Original year built" at bounding box center [301, 109] width 218 height 24
type input "1980"
click at [271, 157] on input "Floor area of the house (m²)" at bounding box center [301, 156] width 218 height 24
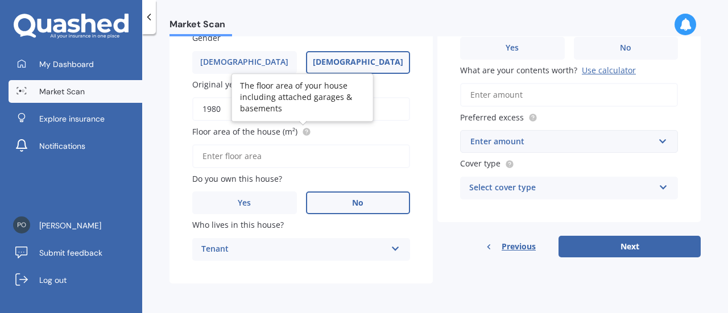
click at [302, 134] on icon at bounding box center [306, 131] width 9 height 9
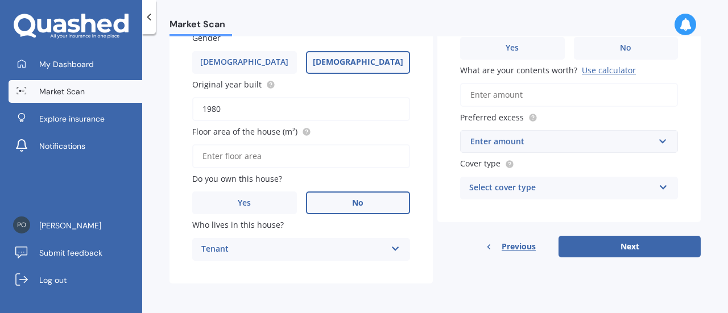
click at [219, 156] on input "Floor area of the house (m²)" at bounding box center [301, 156] width 218 height 24
type input "3"
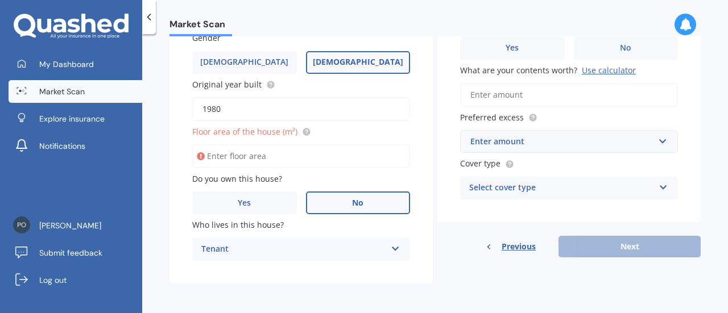
click at [200, 157] on icon at bounding box center [201, 156] width 8 height 11
click at [226, 155] on input "Floor area of the house (m²)" at bounding box center [301, 156] width 218 height 24
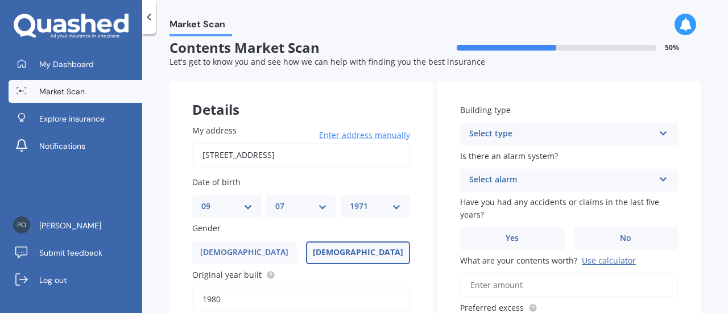
scroll to position [0, 0]
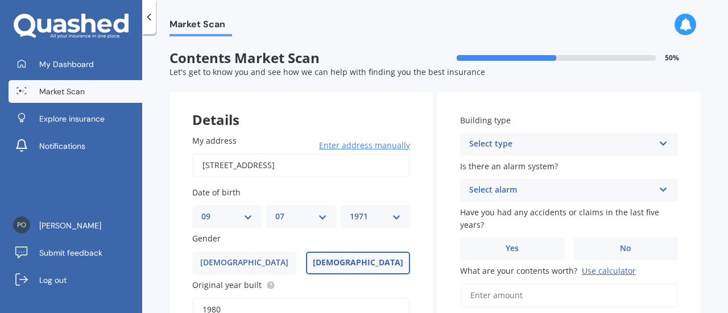
type input "40"
click at [661, 140] on icon at bounding box center [663, 142] width 10 height 8
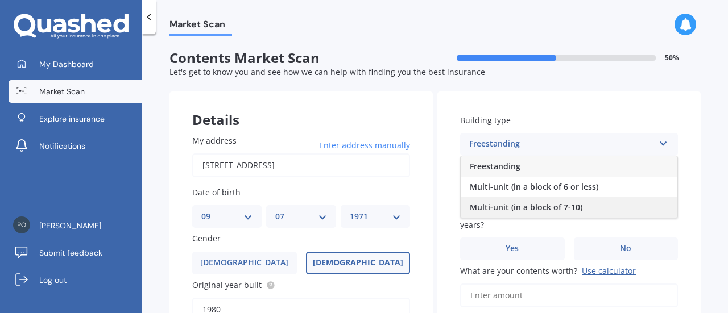
click at [539, 210] on span "Multi-unit (in a block of 7-10)" at bounding box center [526, 207] width 113 height 11
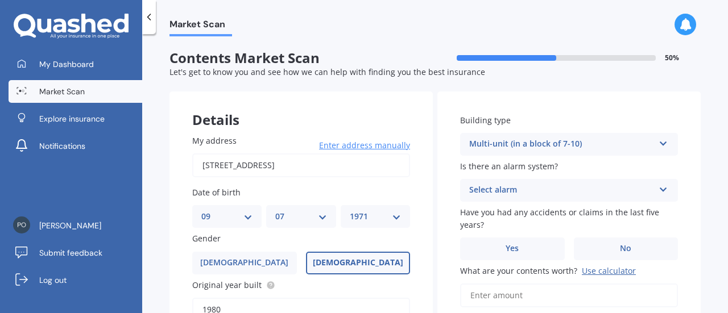
click at [659, 191] on icon at bounding box center [663, 188] width 10 height 8
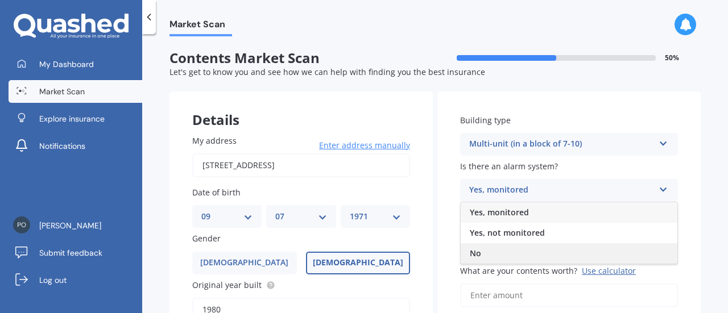
click at [476, 254] on span "No" at bounding box center [475, 253] width 11 height 11
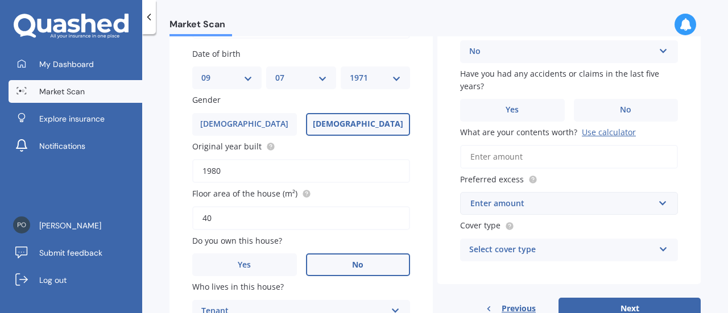
scroll to position [138, 0]
click at [620, 111] on span "No" at bounding box center [625, 111] width 11 height 10
click at [0, 0] on input "No" at bounding box center [0, 0] width 0 height 0
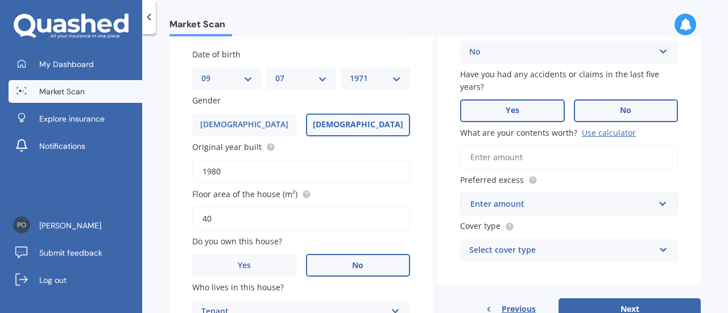
click at [516, 112] on label "Yes" at bounding box center [512, 110] width 105 height 23
click at [0, 0] on input "Yes" at bounding box center [0, 0] width 0 height 0
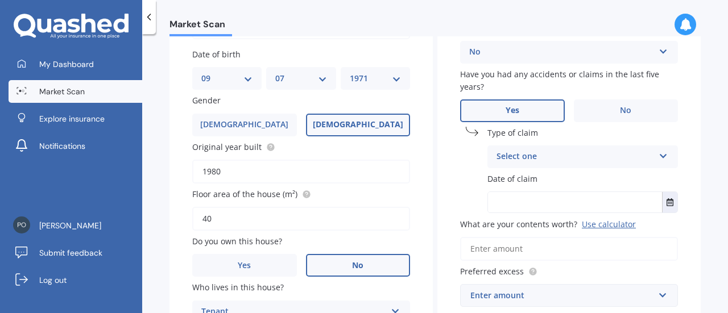
click at [658, 156] on icon at bounding box center [663, 154] width 10 height 8
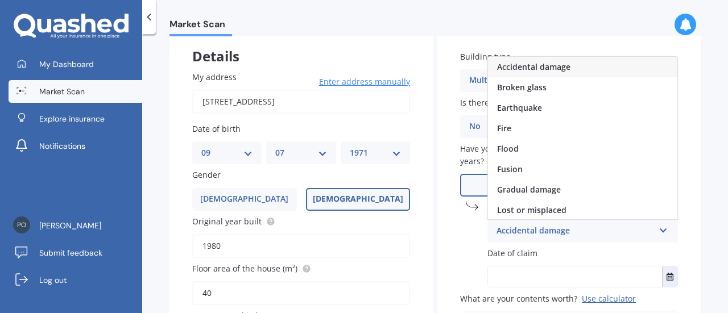
scroll to position [61, 0]
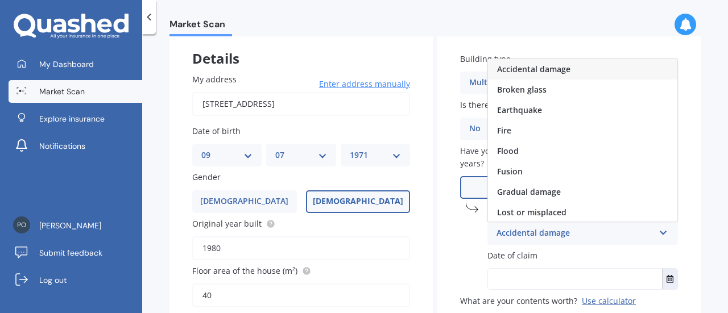
click at [543, 67] on span "Accidental damage" at bounding box center [533, 69] width 73 height 11
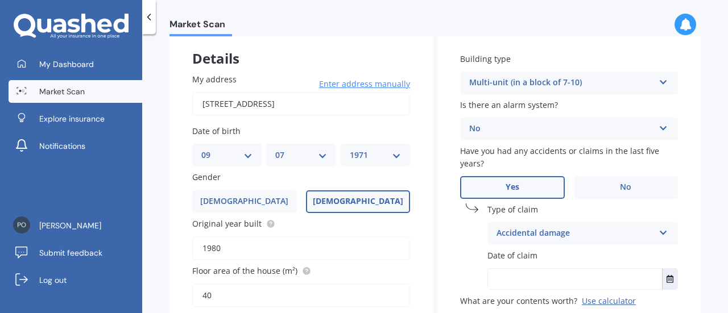
click at [636, 282] on input "text" at bounding box center [575, 279] width 174 height 20
click at [666, 283] on icon "Select date" at bounding box center [669, 279] width 7 height 8
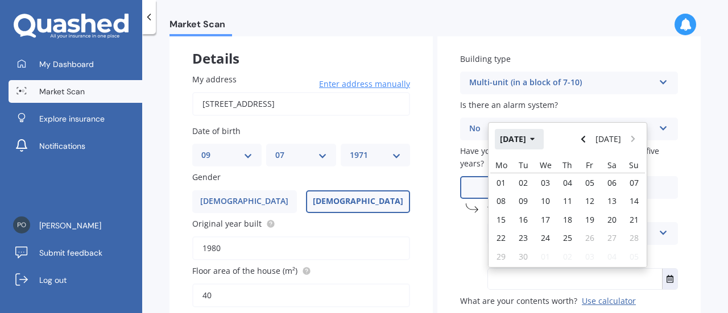
click at [530, 137] on button "[DATE]" at bounding box center [519, 139] width 49 height 20
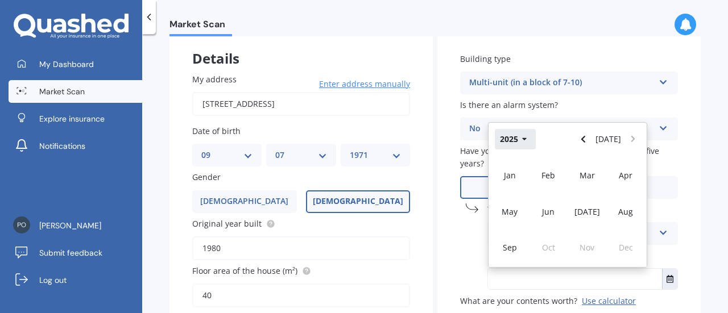
click at [515, 134] on button "2025" at bounding box center [515, 139] width 41 height 20
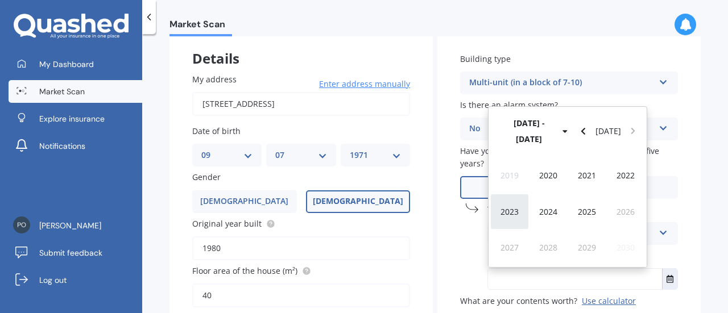
click at [510, 205] on div "2023" at bounding box center [509, 212] width 39 height 36
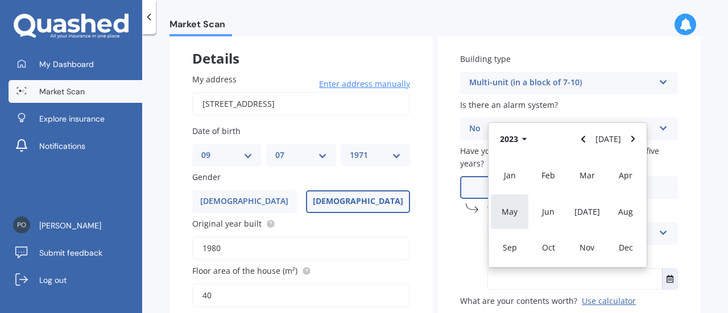
click at [506, 213] on span "May" at bounding box center [509, 211] width 16 height 11
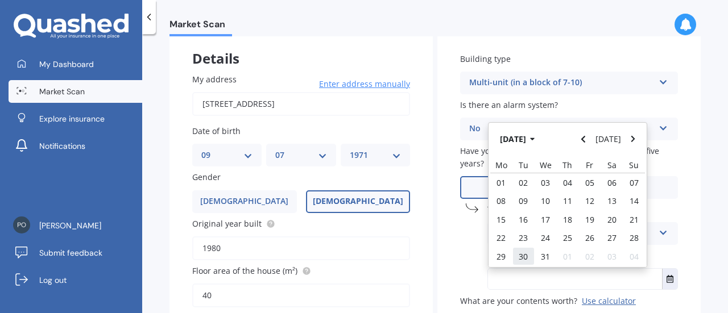
click at [516, 251] on div "30" at bounding box center [523, 256] width 22 height 18
type input "30/05/2023"
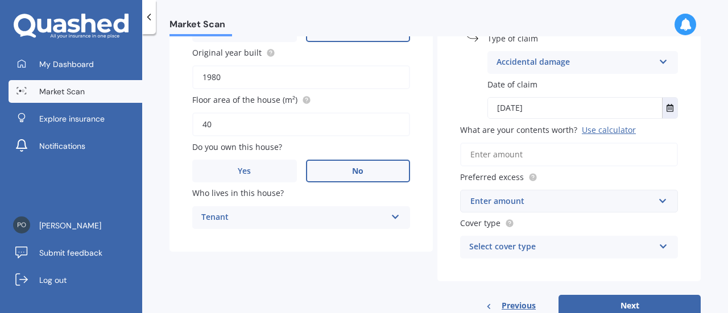
scroll to position [233, 0]
click at [599, 198] on div "Enter amount" at bounding box center [562, 200] width 184 height 13
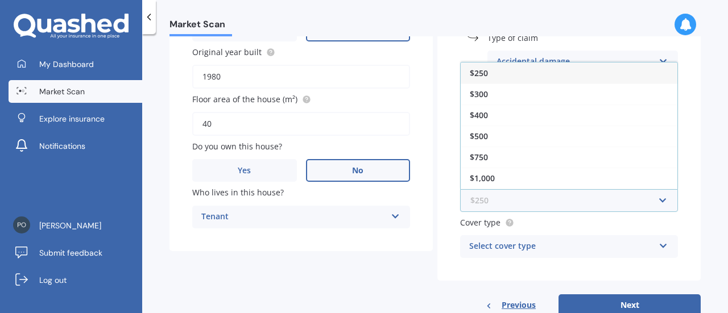
click at [599, 198] on input "text" at bounding box center [564, 201] width 207 height 22
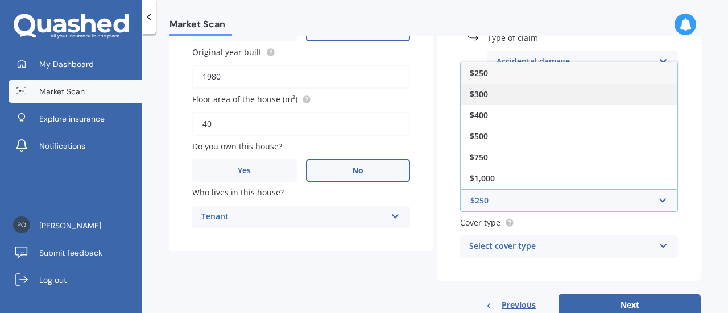
click at [538, 88] on div "$300" at bounding box center [568, 94] width 217 height 21
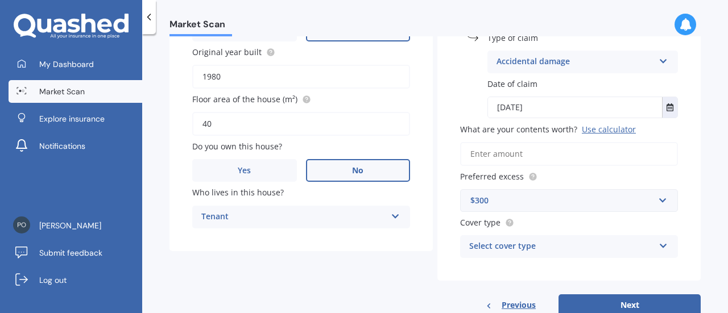
click at [563, 161] on input "What are your contents worth? Use calculator" at bounding box center [569, 154] width 218 height 24
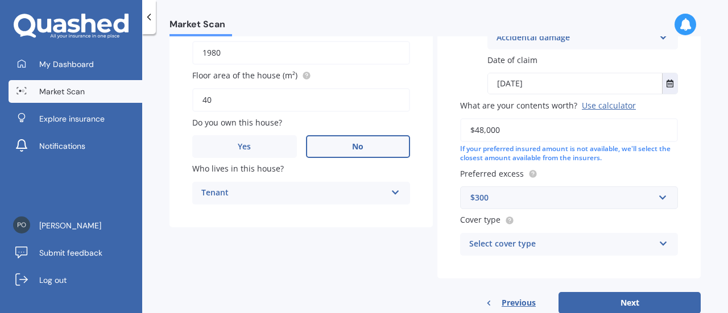
scroll to position [288, 0]
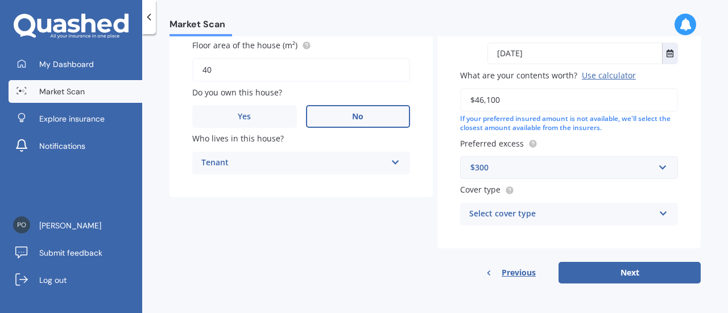
type input "$46,100"
click at [658, 215] on icon at bounding box center [663, 211] width 10 height 8
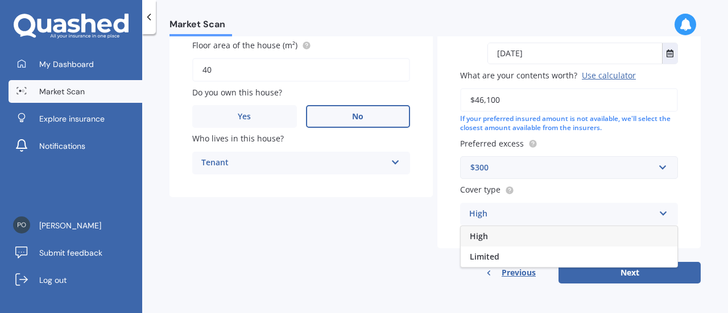
click at [489, 238] on div "High" at bounding box center [568, 236] width 217 height 20
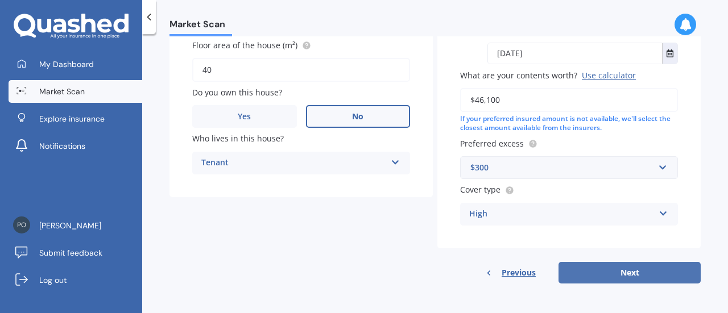
click at [632, 276] on button "Next" at bounding box center [629, 273] width 142 height 22
select select "09"
select select "07"
select select "1971"
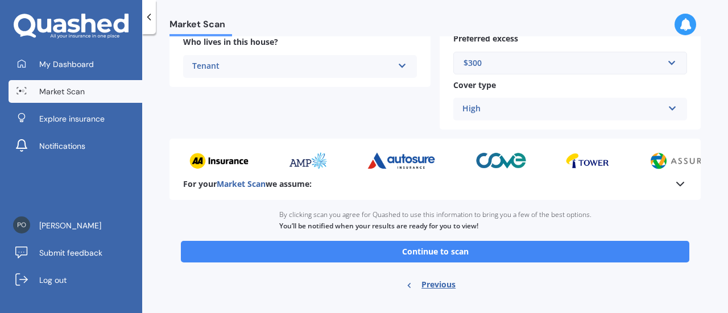
scroll to position [348, 0]
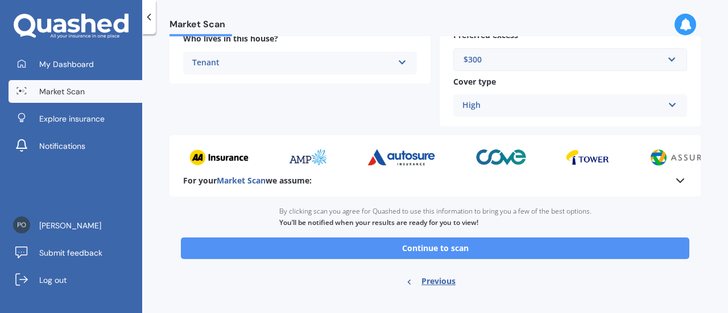
click at [420, 254] on button "Continue to scan" at bounding box center [435, 249] width 508 height 22
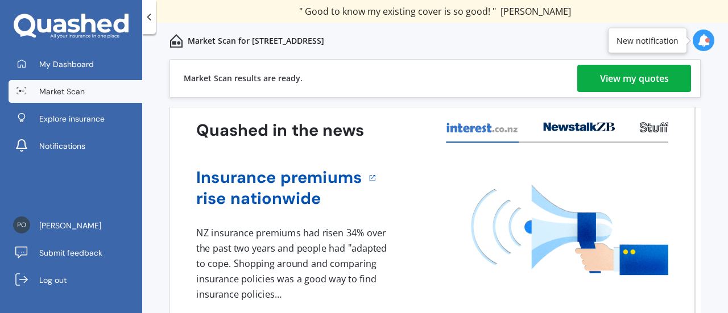
click at [704, 41] on icon at bounding box center [703, 40] width 13 height 13
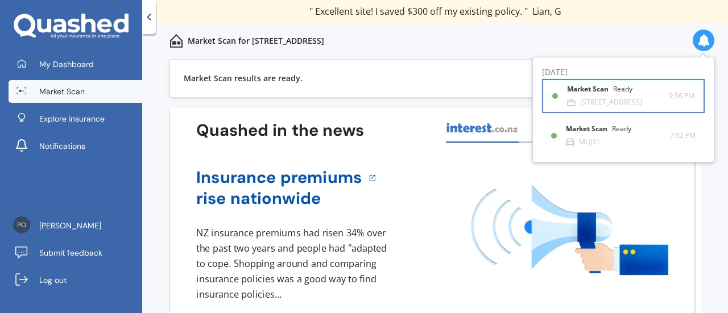
click at [604, 93] on b "Market Scan" at bounding box center [590, 89] width 46 height 8
